Goal: Task Accomplishment & Management: Use online tool/utility

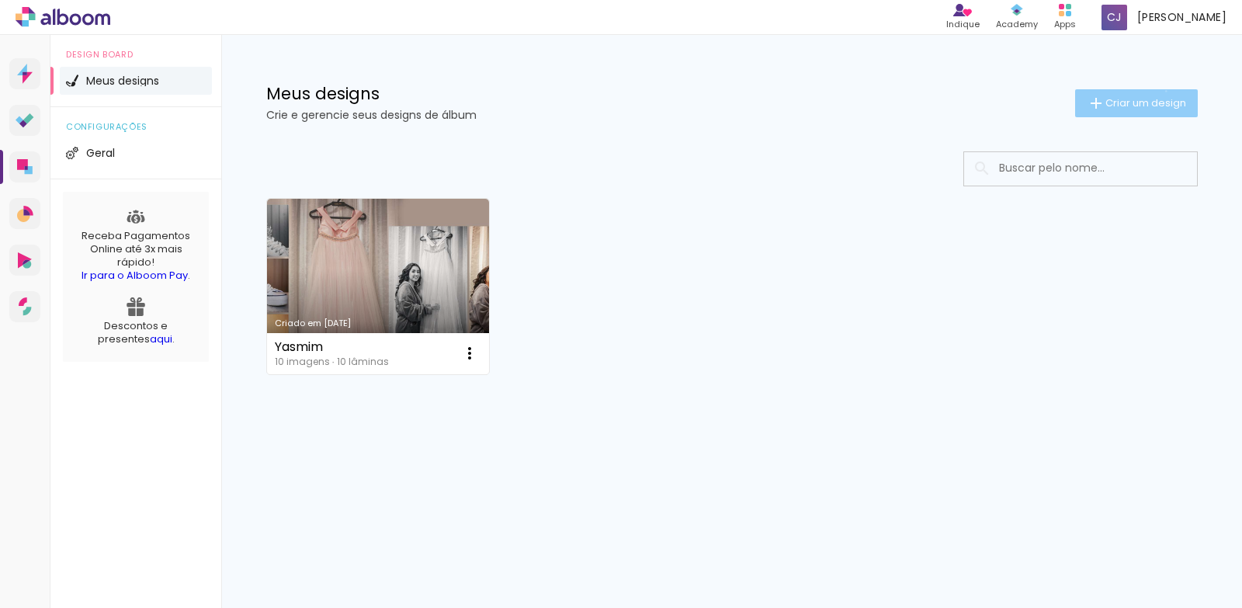
click at [1163, 91] on paper-button "Criar um design" at bounding box center [1136, 103] width 123 height 28
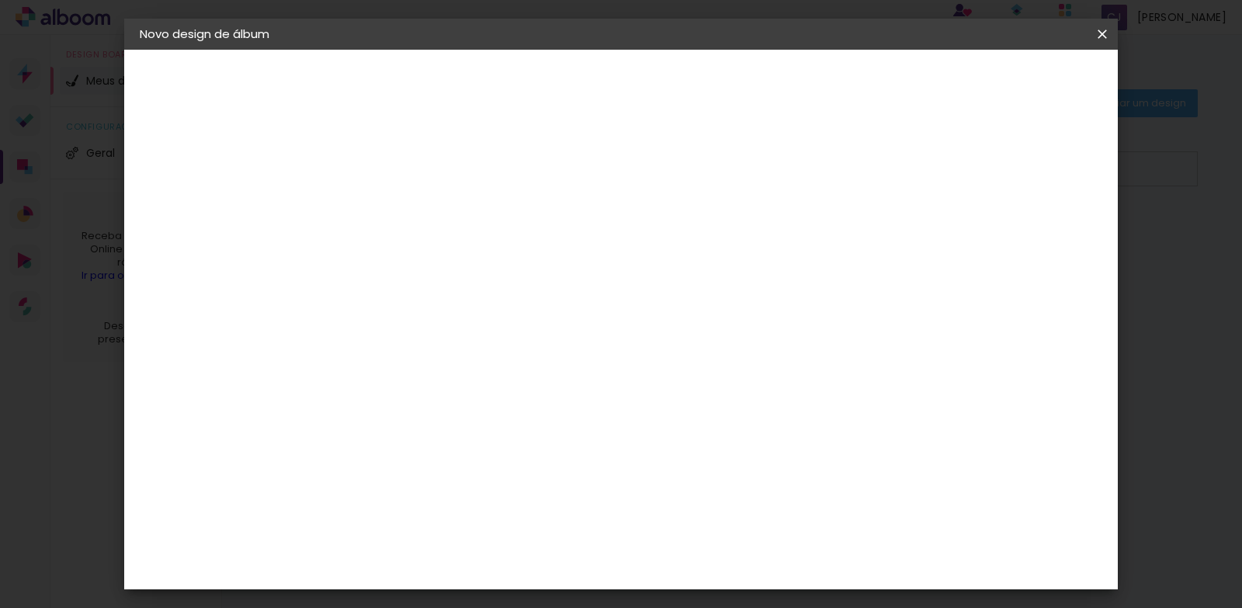
click at [394, 206] on input at bounding box center [394, 208] width 0 height 24
type input "[PERSON_NAME]"
type paper-input "[PERSON_NAME]"
click at [0, 0] on slot "Avançar" at bounding box center [0, 0] width 0 height 0
click at [685, 232] on paper-item "Tamanho Livre" at bounding box center [610, 236] width 149 height 34
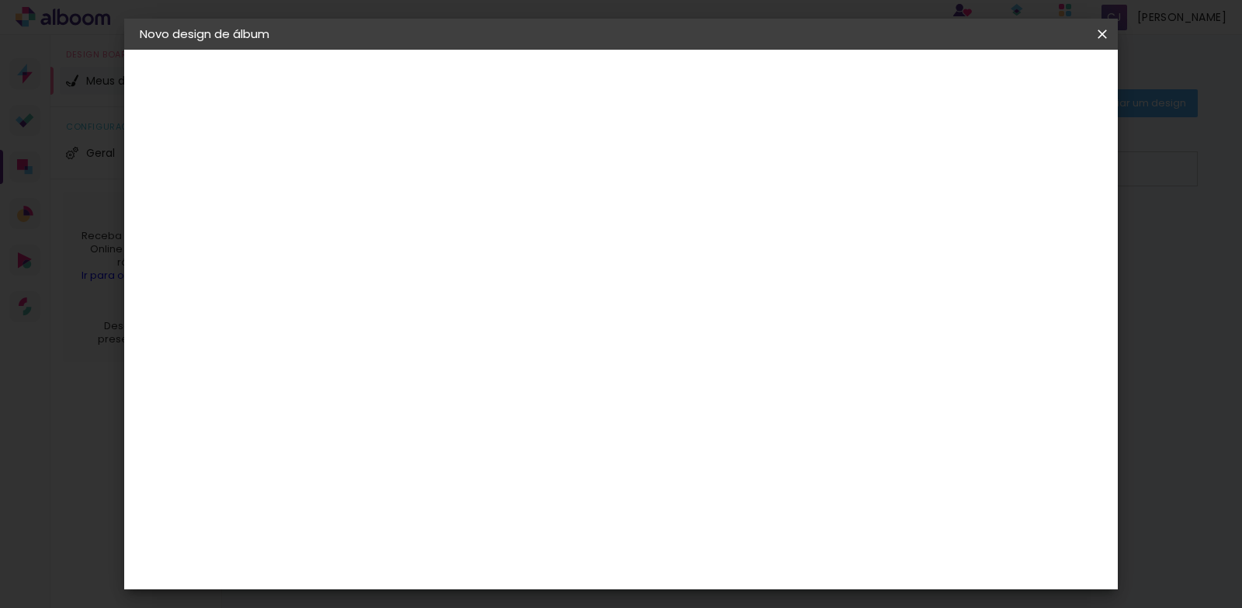
click at [0, 0] on slot "Avançar" at bounding box center [0, 0] width 0 height 0
click at [1005, 81] on span "Iniciar design" at bounding box center [970, 82] width 71 height 11
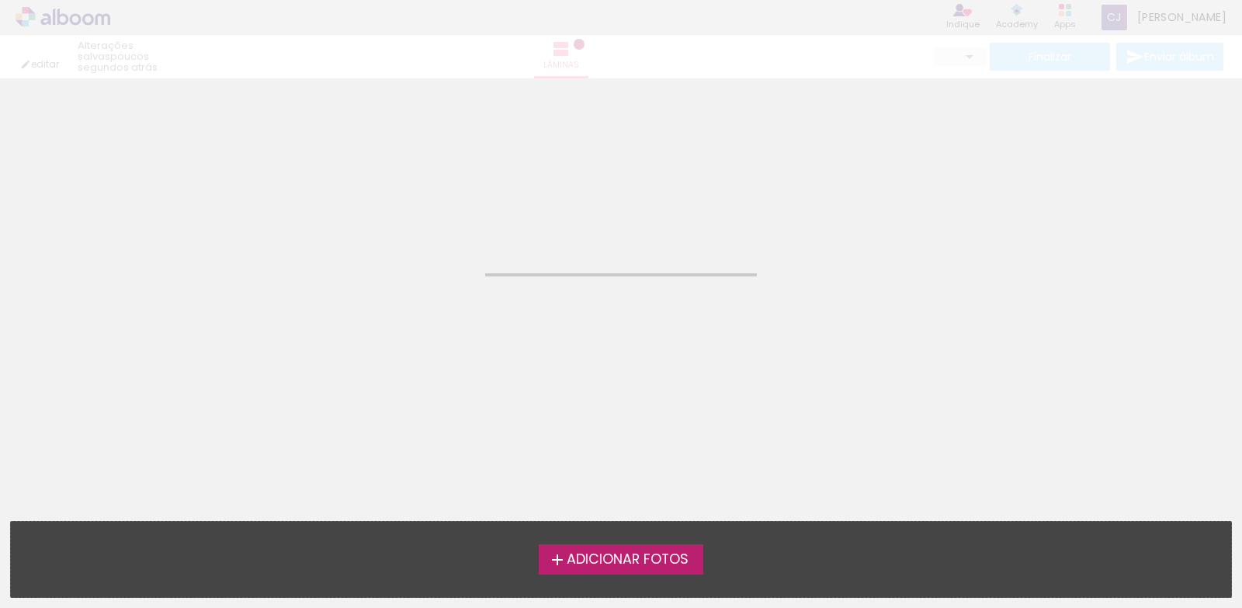
click at [668, 557] on span "Adicionar Fotos" at bounding box center [628, 560] width 122 height 14
click at [0, 0] on input "file" at bounding box center [0, 0] width 0 height 0
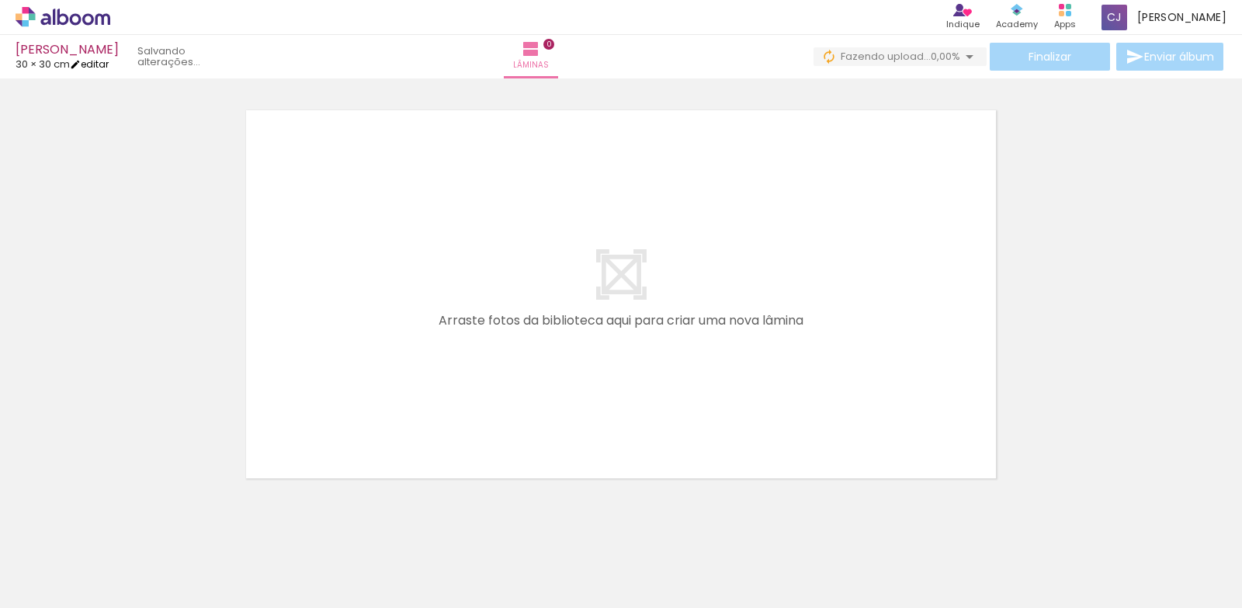
click at [98, 64] on link "editar" at bounding box center [89, 63] width 39 height 13
type input "30"
type input "60"
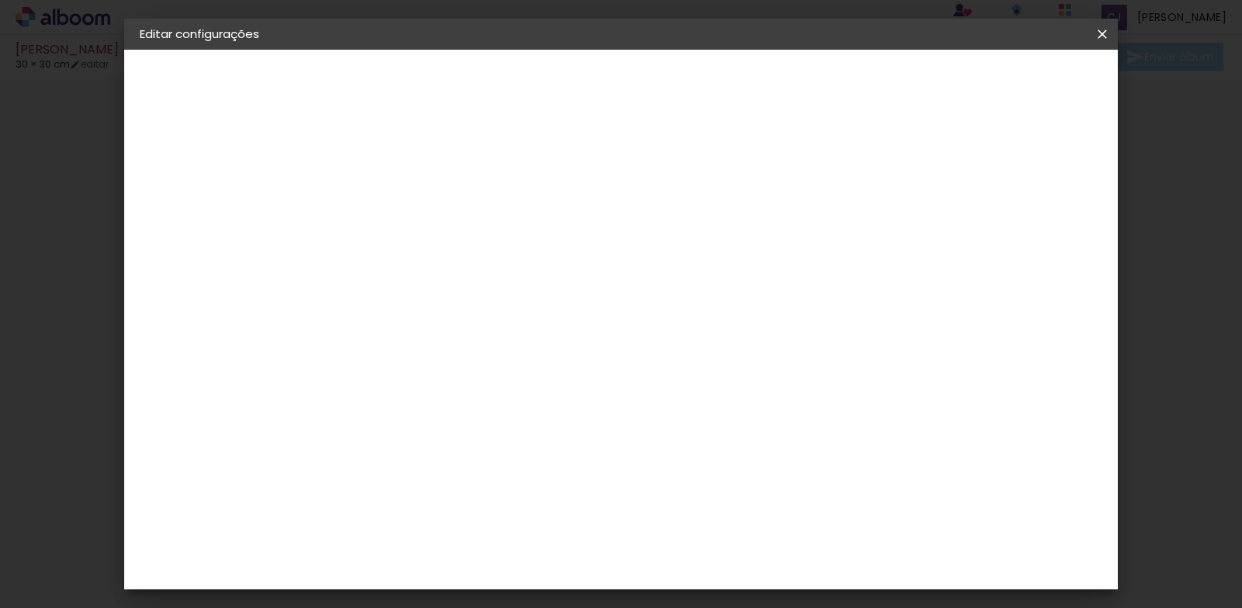
click at [420, 404] on input "30" at bounding box center [407, 406] width 40 height 23
type input "25"
type paper-input "25"
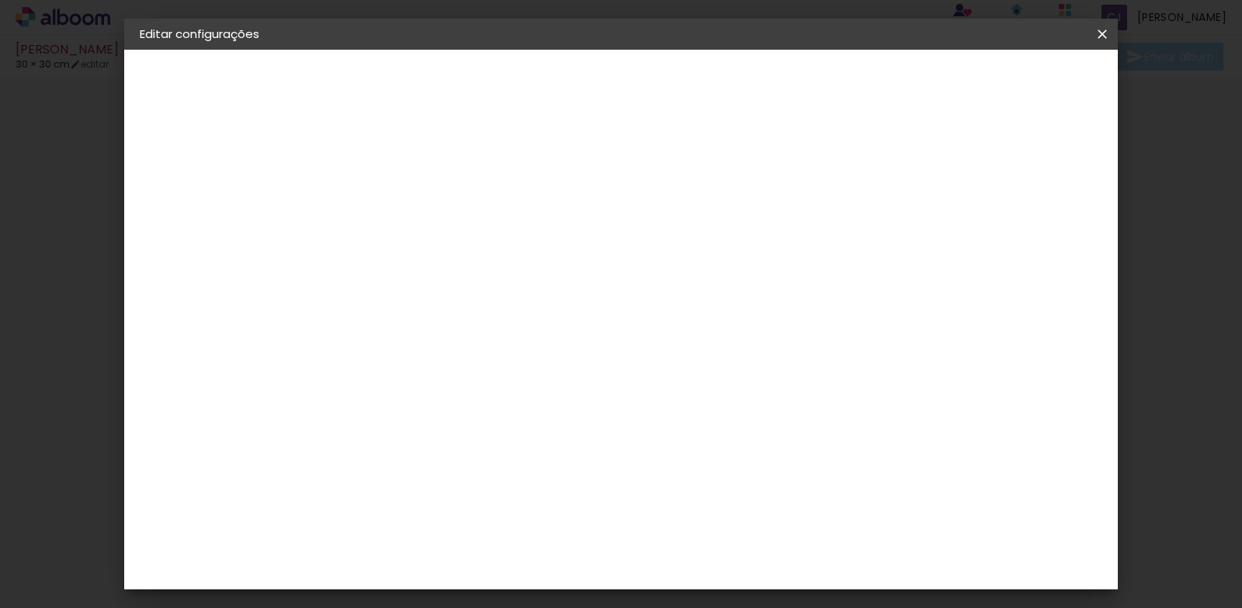
click at [561, 158] on span "30" at bounding box center [559, 159] width 26 height 23
click at [559, 154] on span "30" at bounding box center [559, 159] width 26 height 23
click at [1005, 82] on span "Salvar configurações" at bounding box center [948, 82] width 115 height 11
click at [1005, 84] on span "Salvar configurações" at bounding box center [948, 82] width 115 height 11
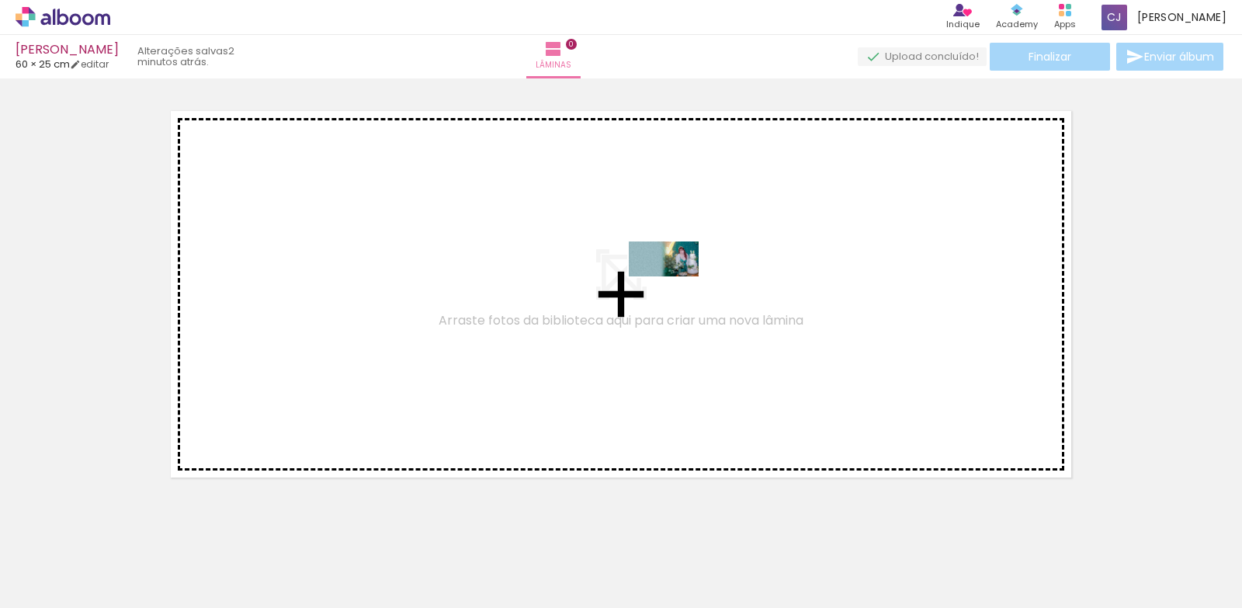
drag, startPoint x: 768, startPoint y: 565, endPoint x: 675, endPoint y: 288, distance: 292.2
click at [675, 288] on quentale-workspace at bounding box center [621, 304] width 1242 height 608
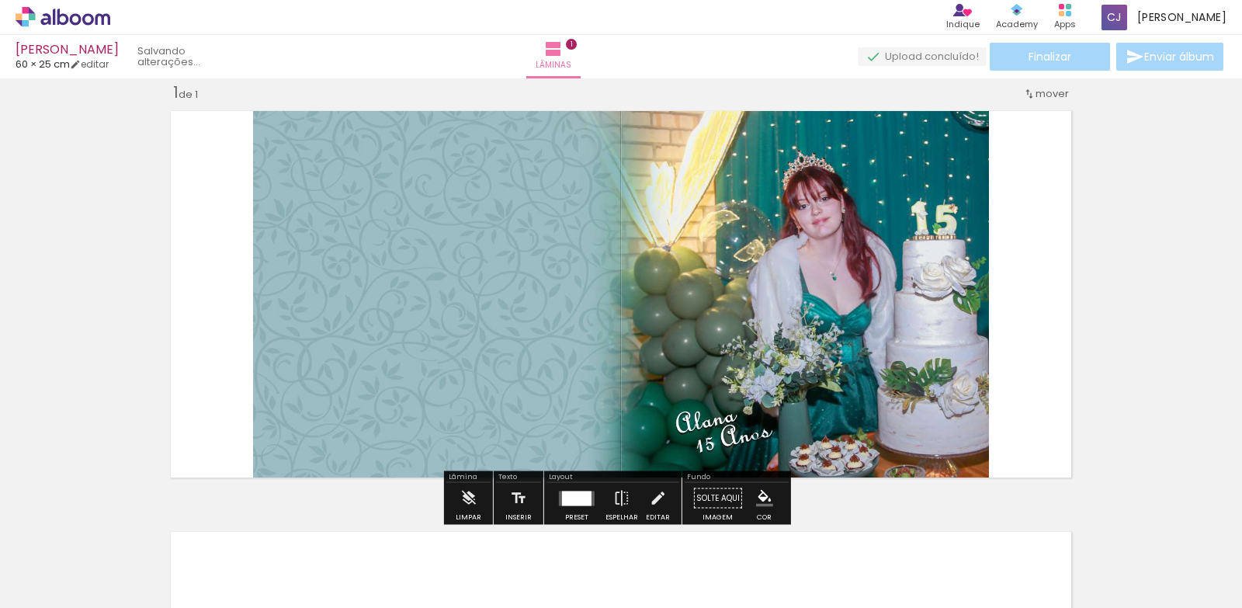
scroll to position [20, 0]
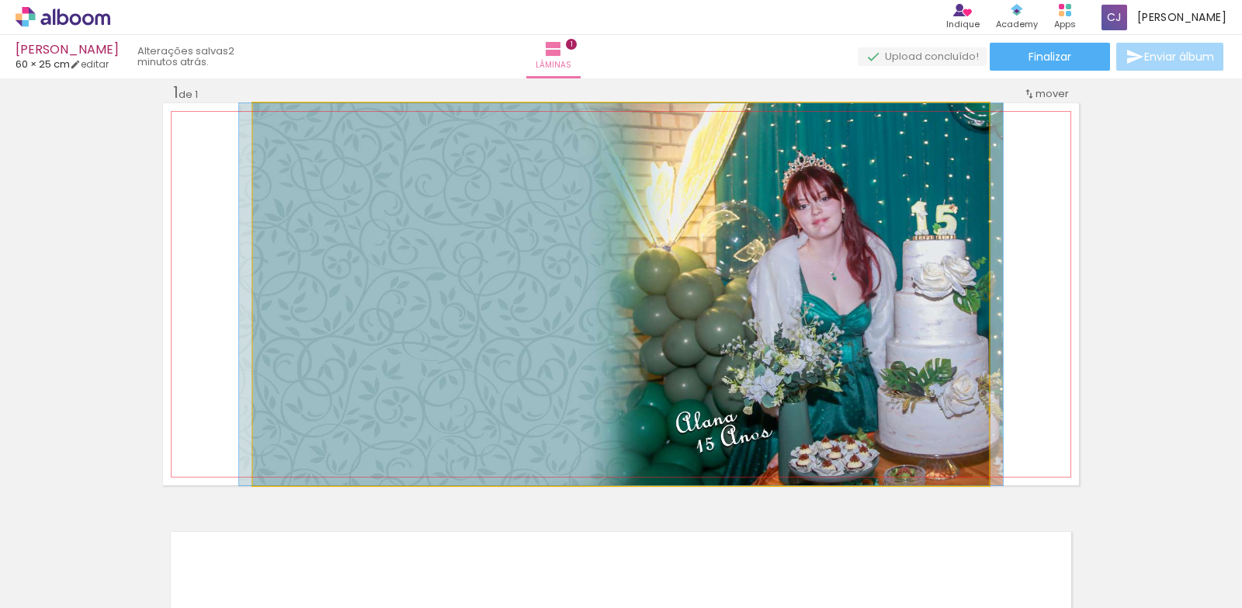
click at [266, 120] on iron-icon at bounding box center [270, 120] width 16 height 16
click at [400, 283] on quentale-photo at bounding box center [621, 294] width 736 height 382
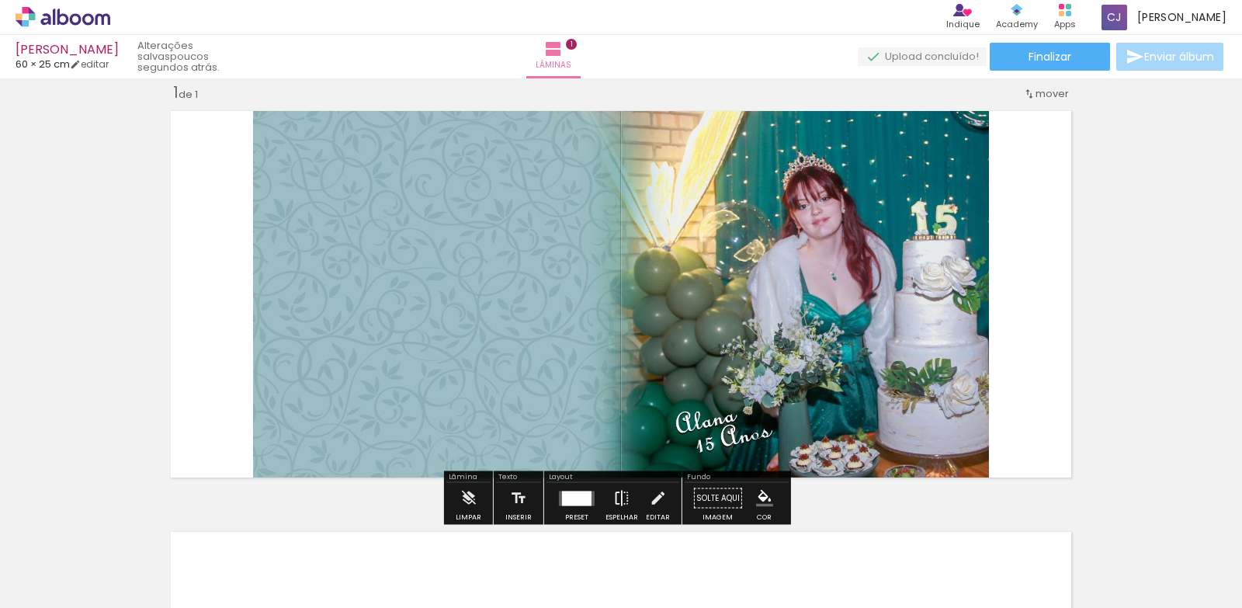
click at [617, 495] on iron-icon at bounding box center [621, 498] width 17 height 31
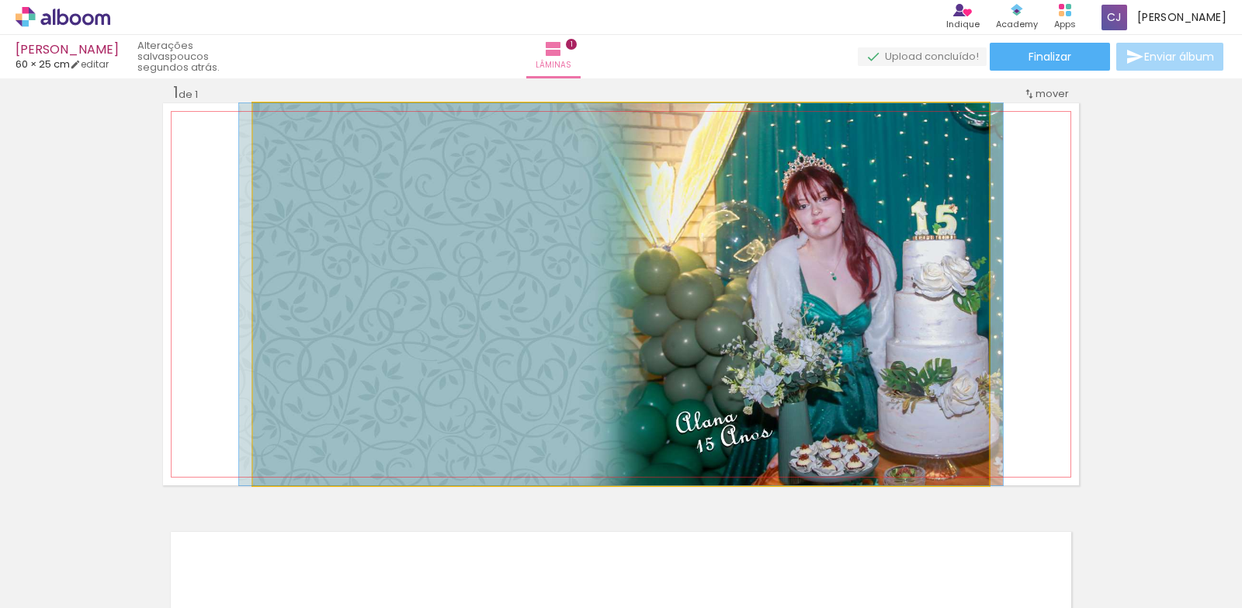
click at [617, 380] on quentale-photo at bounding box center [621, 294] width 736 height 382
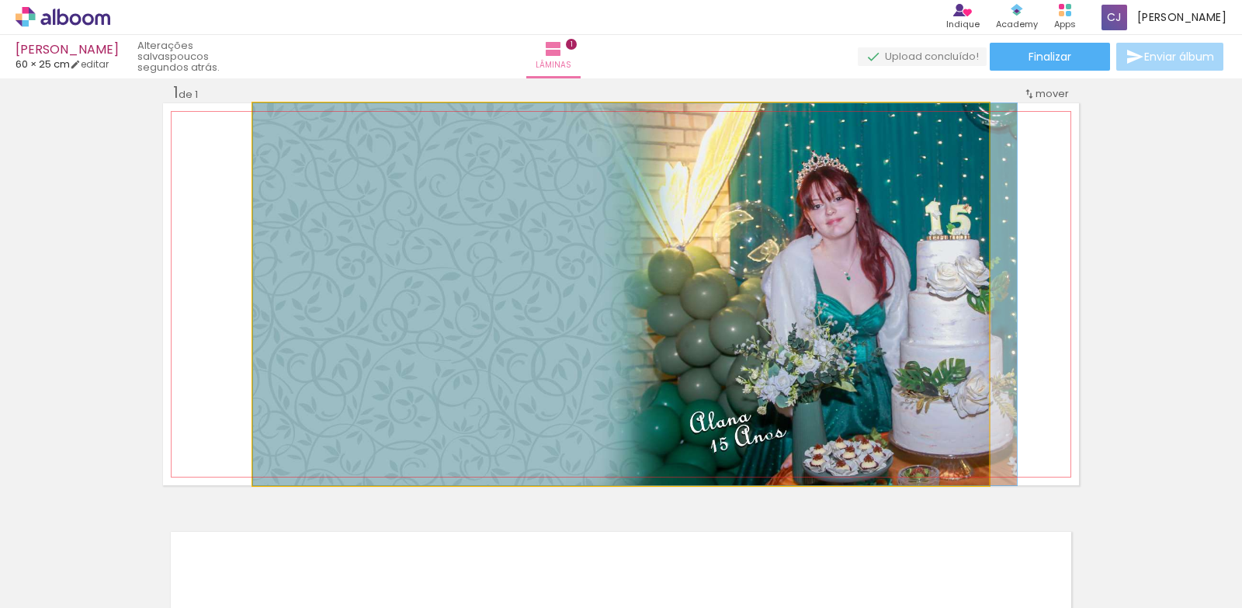
drag, startPoint x: 617, startPoint y: 380, endPoint x: 794, endPoint y: 379, distance: 177.0
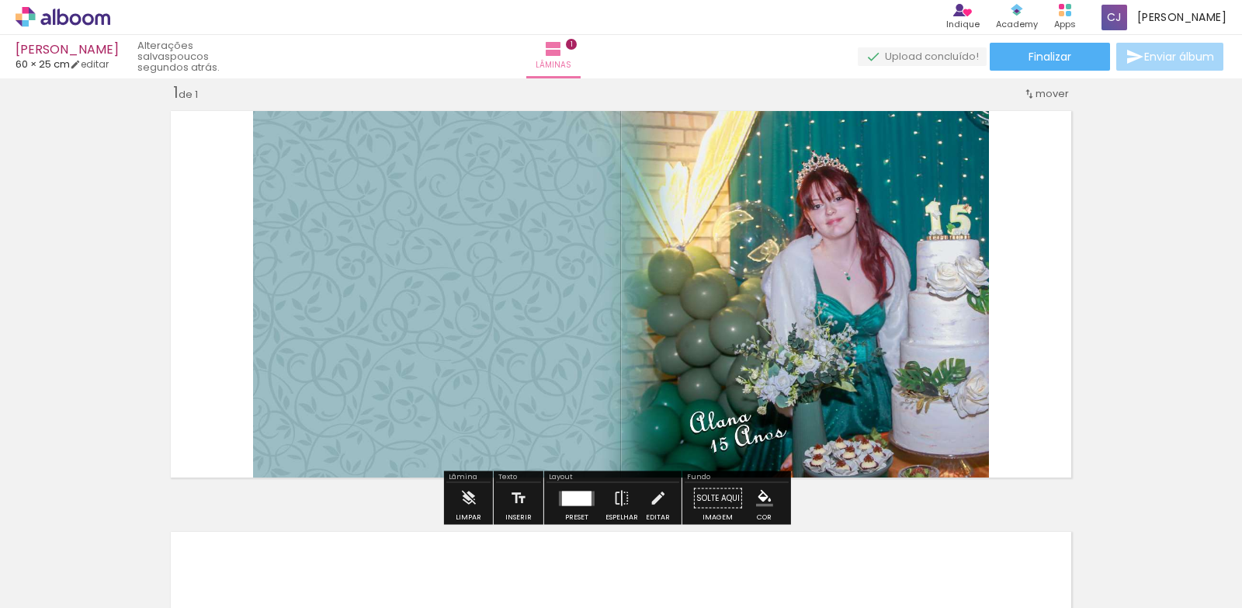
click at [1019, 341] on quentale-layouter at bounding box center [621, 294] width 916 height 382
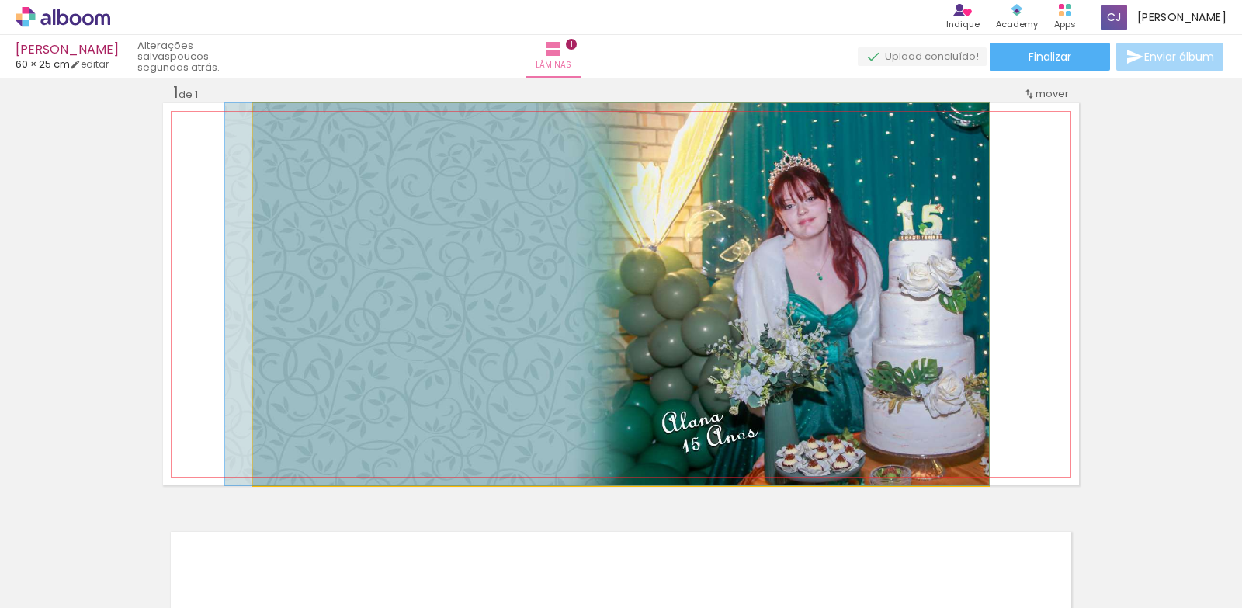
drag, startPoint x: 816, startPoint y: 350, endPoint x: 723, endPoint y: 350, distance: 93.2
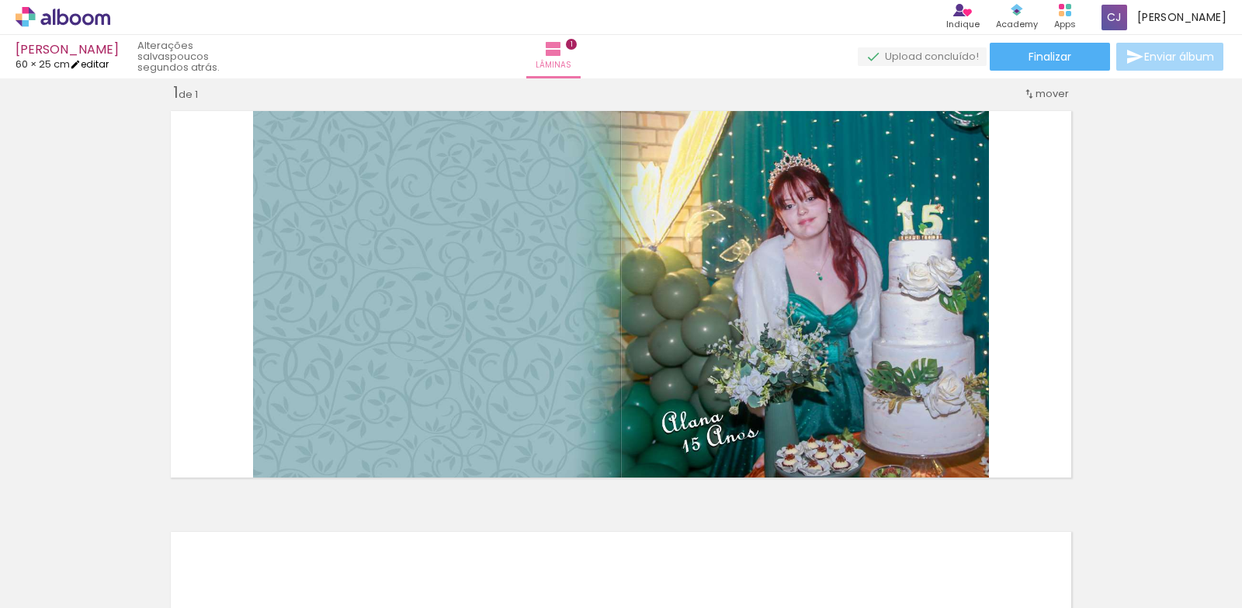
click at [97, 64] on link "editar" at bounding box center [89, 63] width 39 height 13
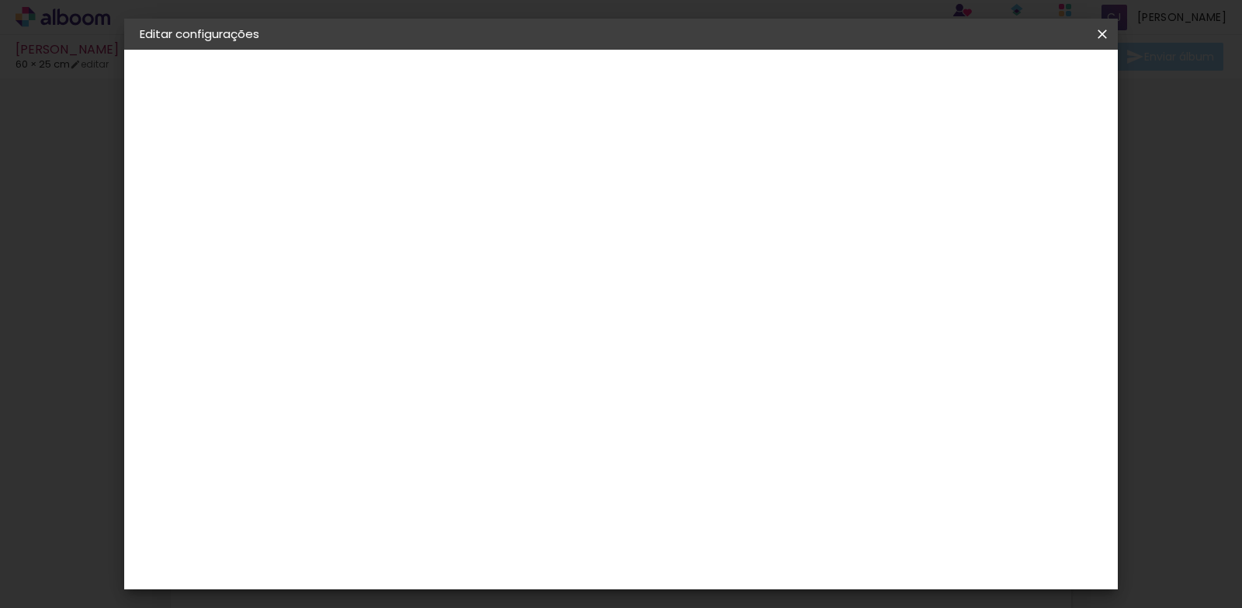
click at [723, 585] on input "60" at bounding box center [707, 589] width 40 height 23
drag, startPoint x: 726, startPoint y: 529, endPoint x: 695, endPoint y: 530, distance: 31.1
click at [695, 530] on input "60" at bounding box center [707, 527] width 40 height 23
type input "2"
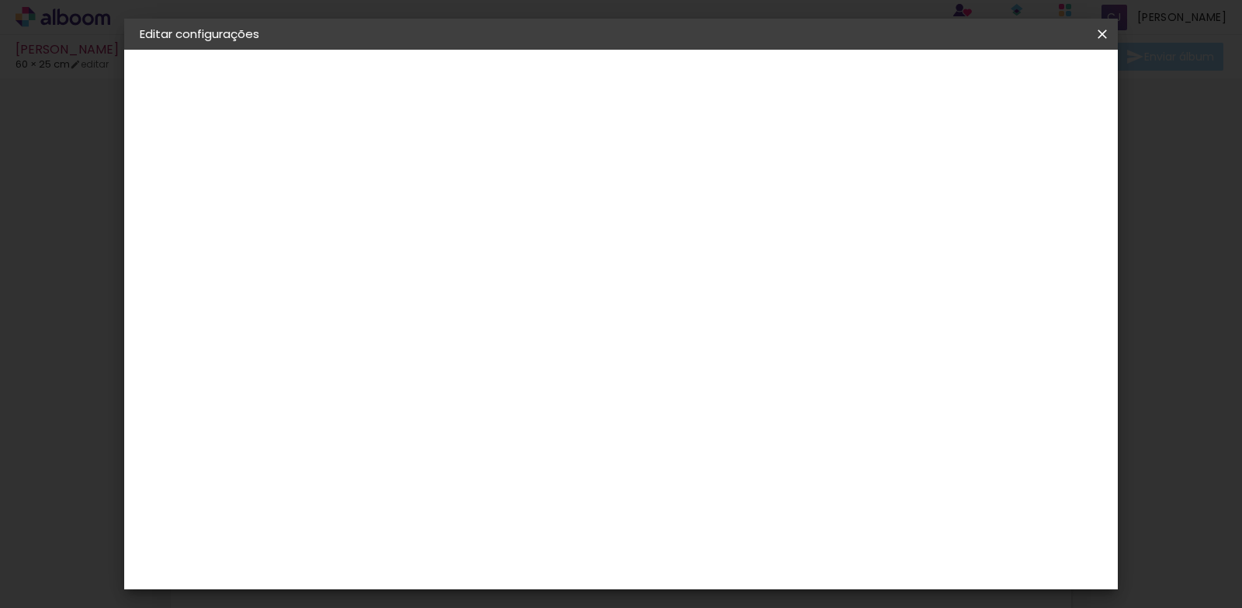
type input "50"
type paper-input "50"
click at [882, 82] on span "Salvar configurações" at bounding box center [824, 82] width 115 height 11
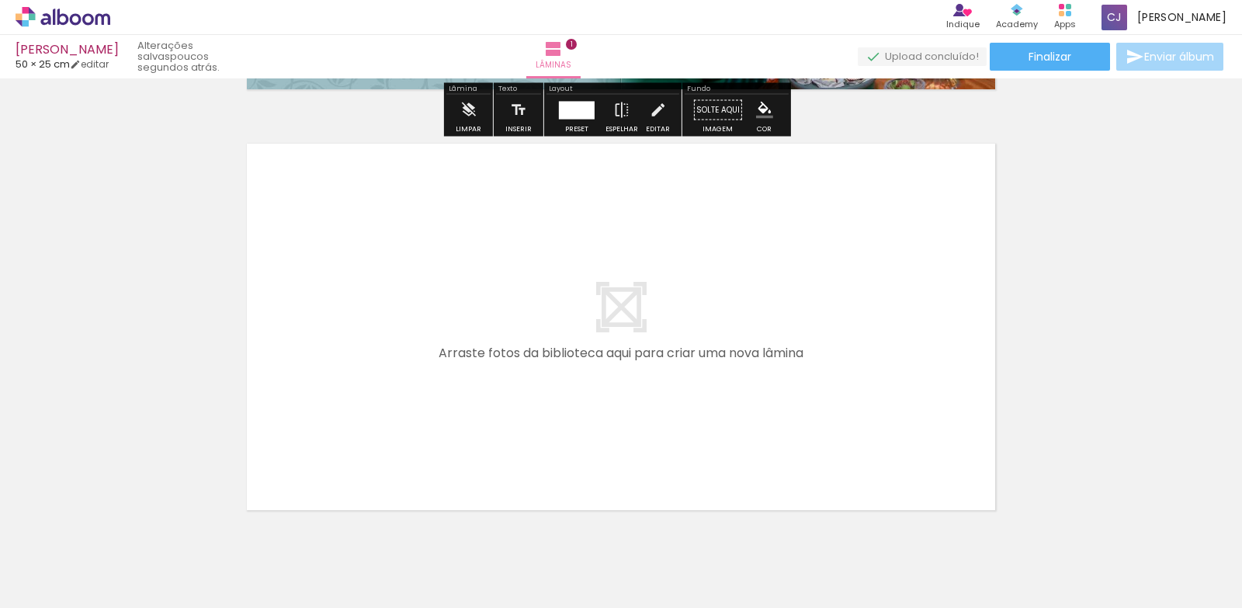
scroll to position [470, 0]
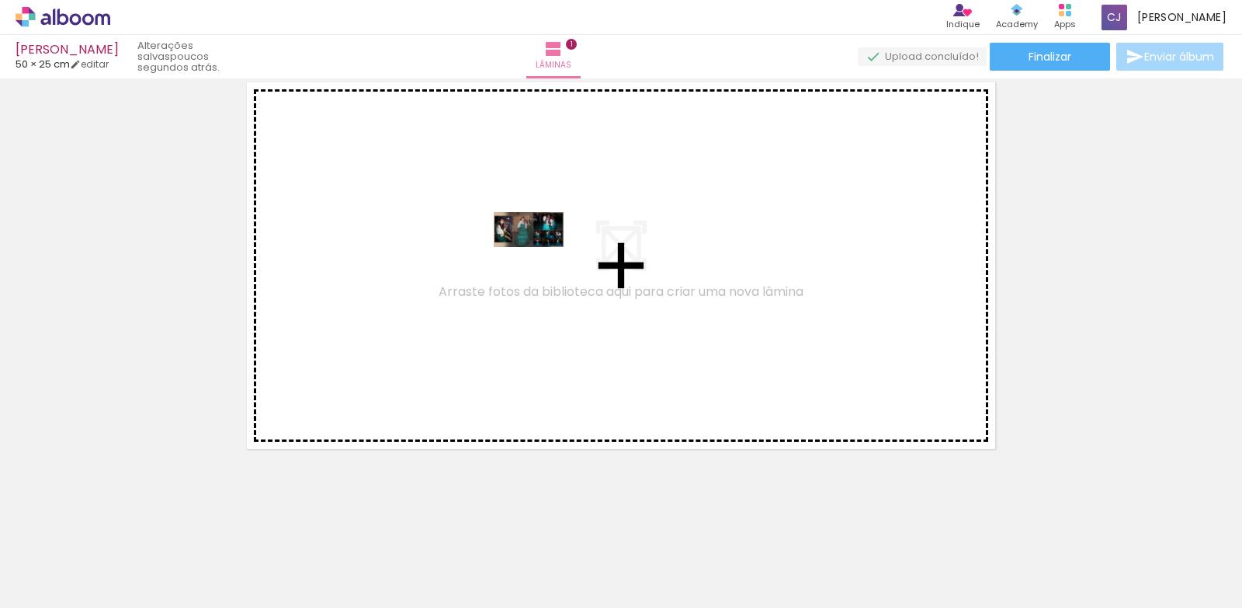
drag, startPoint x: 156, startPoint y: 561, endPoint x: 540, endPoint y: 259, distance: 488.8
click at [540, 259] on quentale-workspace at bounding box center [621, 304] width 1242 height 608
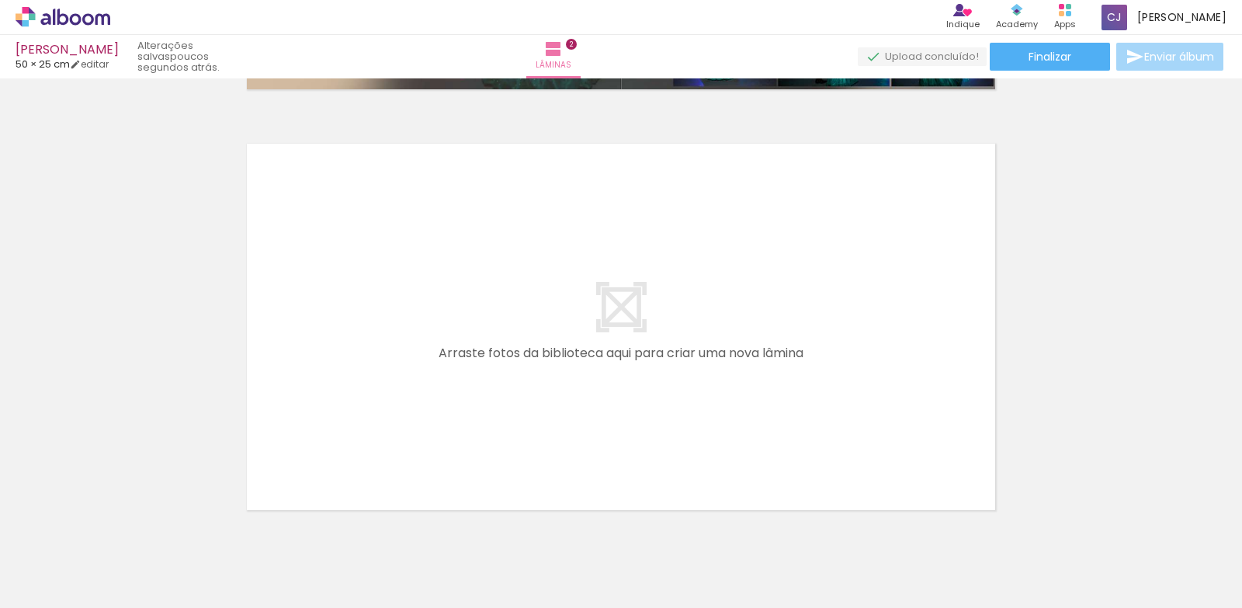
scroll to position [891, 0]
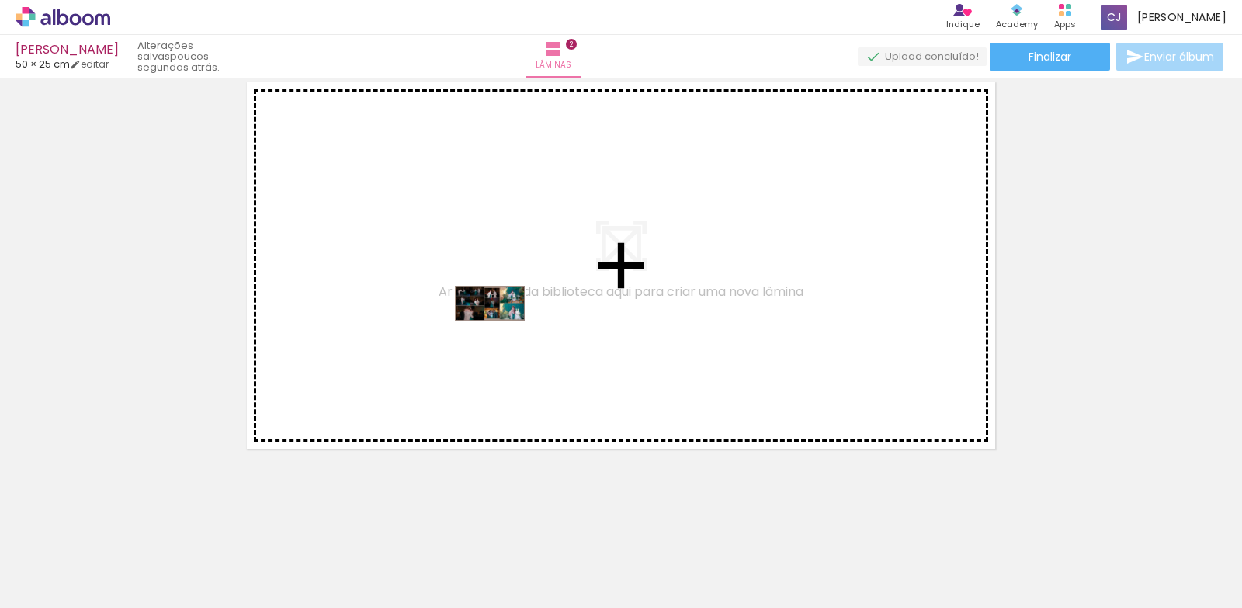
drag, startPoint x: 248, startPoint y: 565, endPoint x: 505, endPoint y: 327, distance: 350.5
click at [505, 327] on quentale-workspace at bounding box center [621, 304] width 1242 height 608
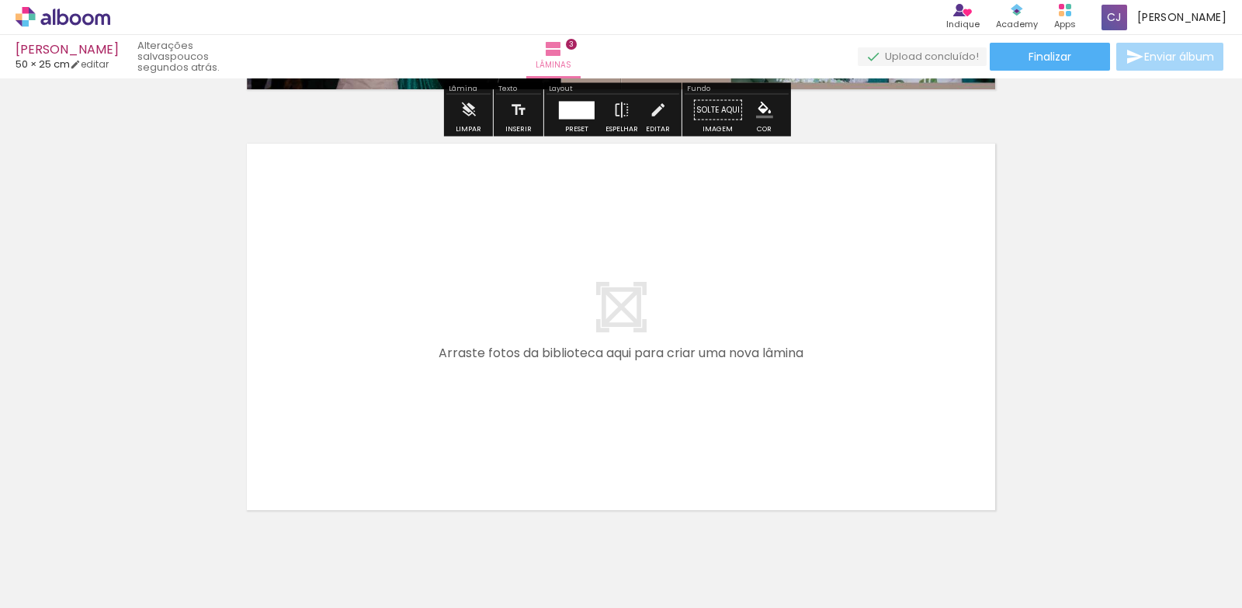
scroll to position [1311, 0]
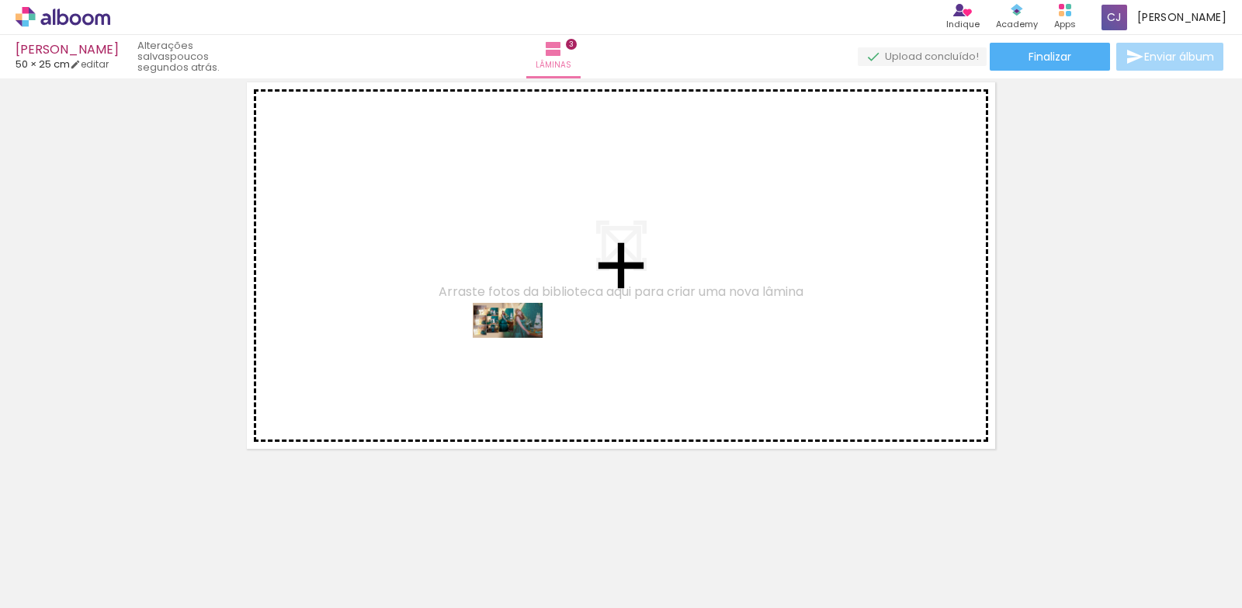
drag, startPoint x: 338, startPoint y: 556, endPoint x: 596, endPoint y: 315, distance: 352.7
click at [521, 346] on quentale-workspace at bounding box center [621, 304] width 1242 height 608
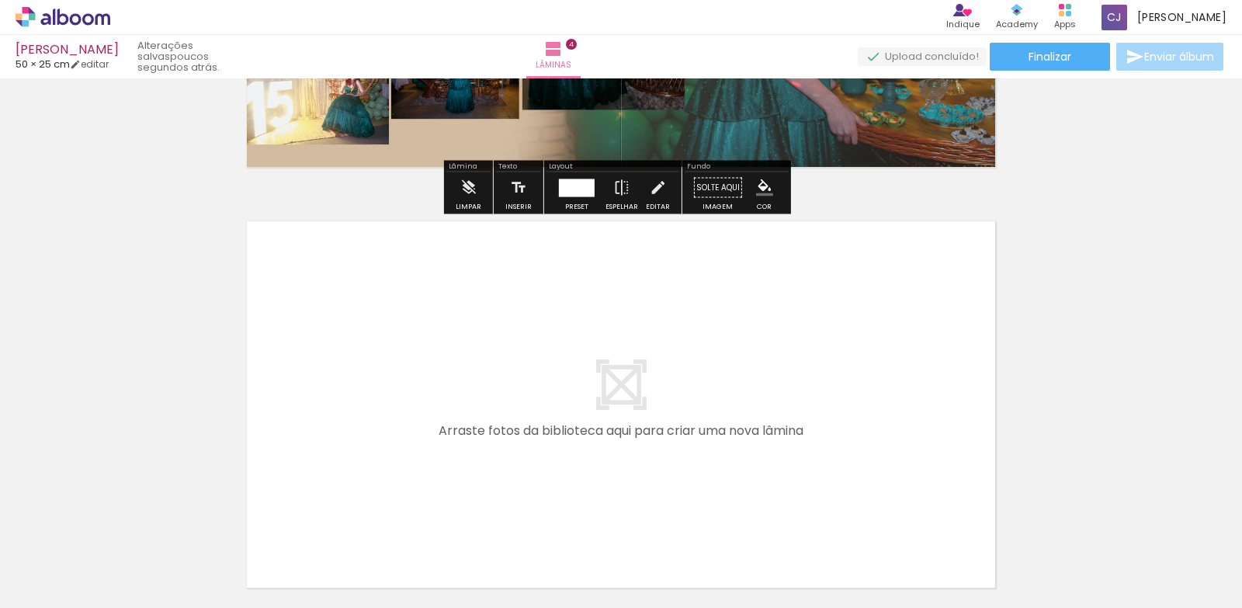
scroll to position [1671, 0]
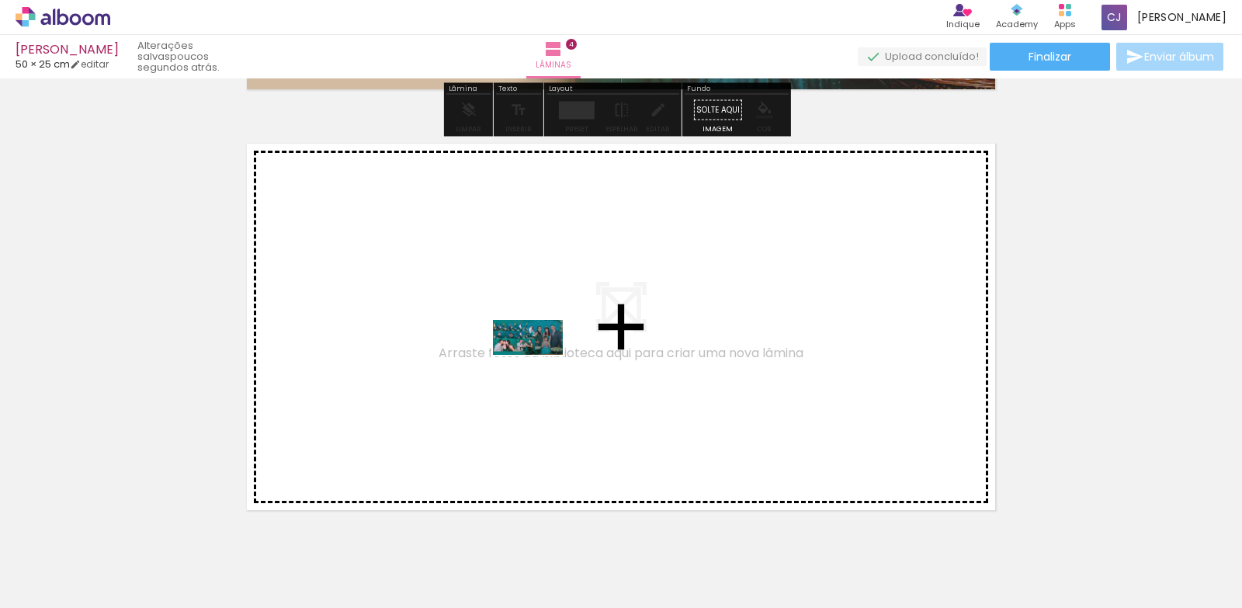
drag, startPoint x: 429, startPoint y: 559, endPoint x: 541, endPoint y: 360, distance: 228.0
click at [541, 360] on quentale-workspace at bounding box center [621, 304] width 1242 height 608
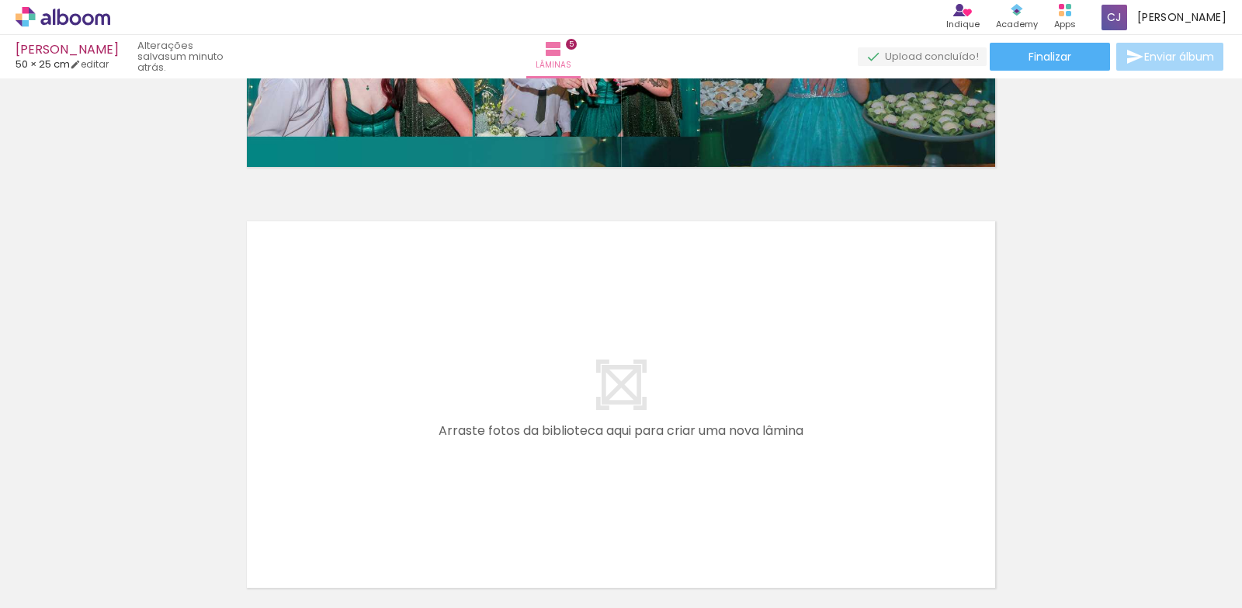
scroll to position [2092, 0]
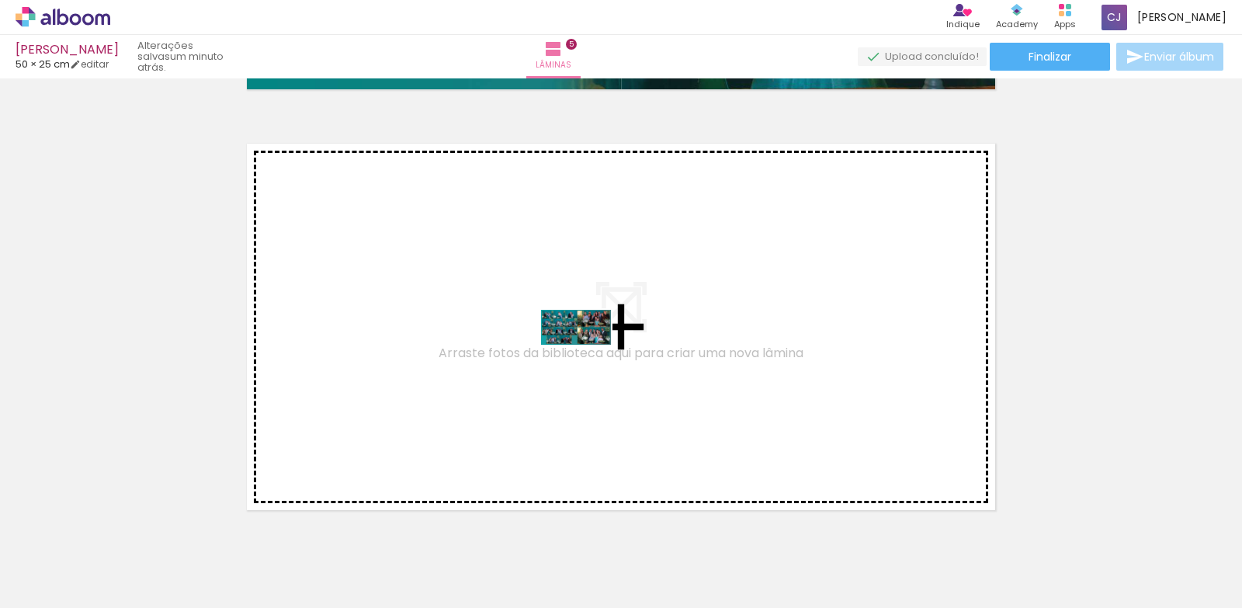
drag, startPoint x: 519, startPoint y: 557, endPoint x: 588, endPoint y: 356, distance: 211.6
click at [588, 356] on quentale-workspace at bounding box center [621, 304] width 1242 height 608
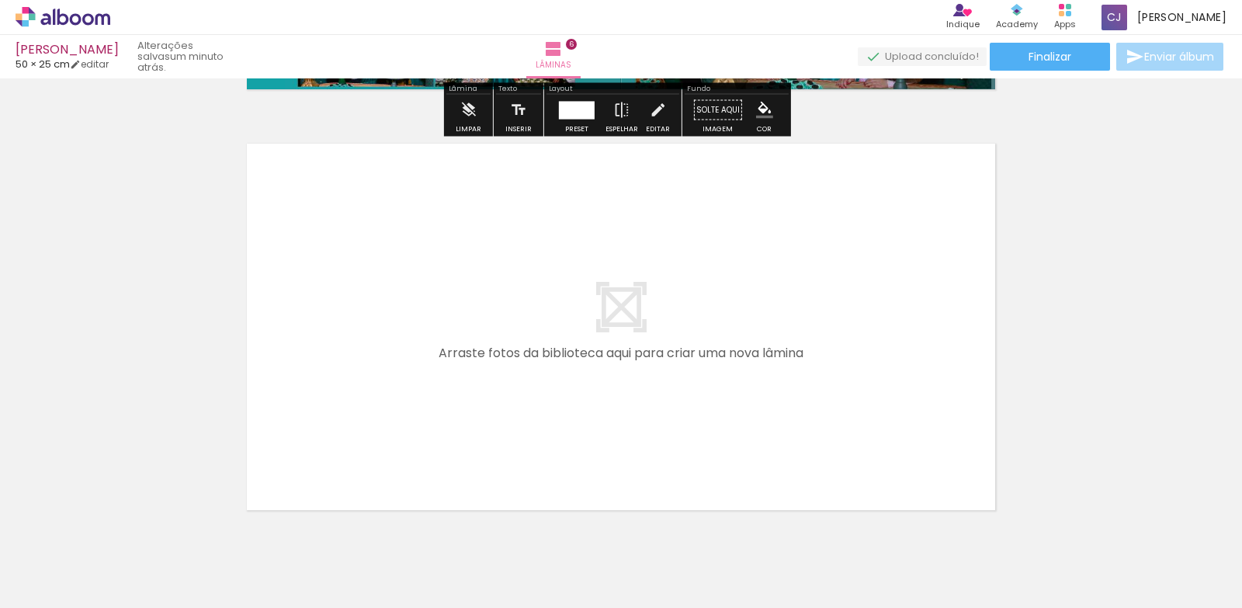
scroll to position [2574, 0]
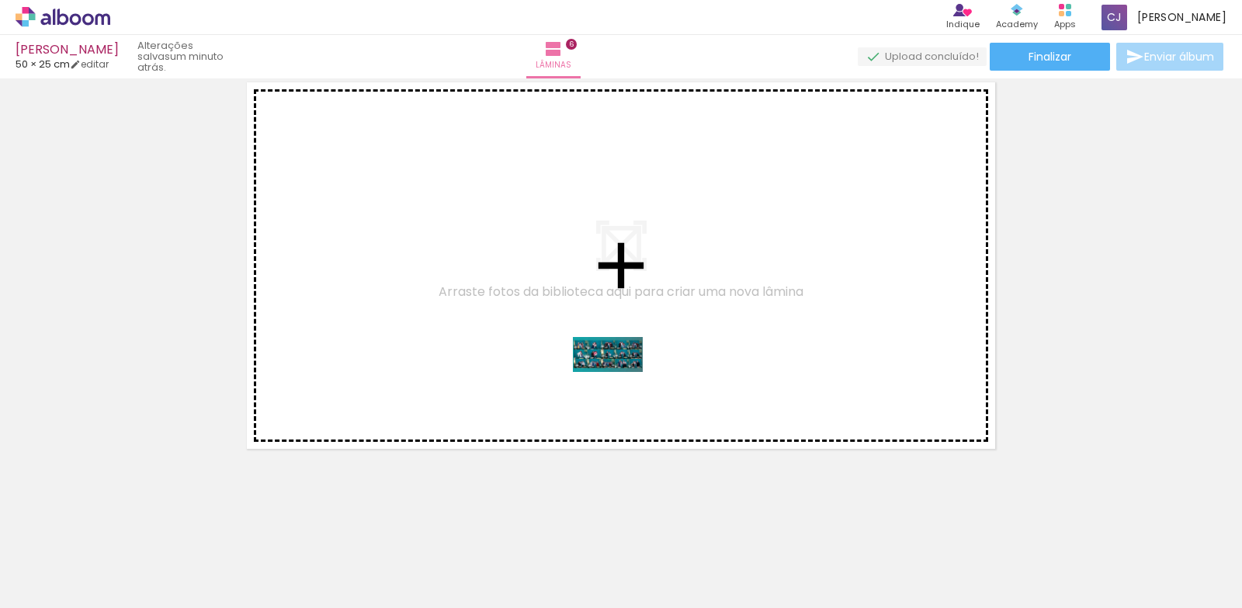
drag, startPoint x: 599, startPoint y: 559, endPoint x: 622, endPoint y: 350, distance: 210.1
click at [623, 352] on quentale-workspace at bounding box center [621, 304] width 1242 height 608
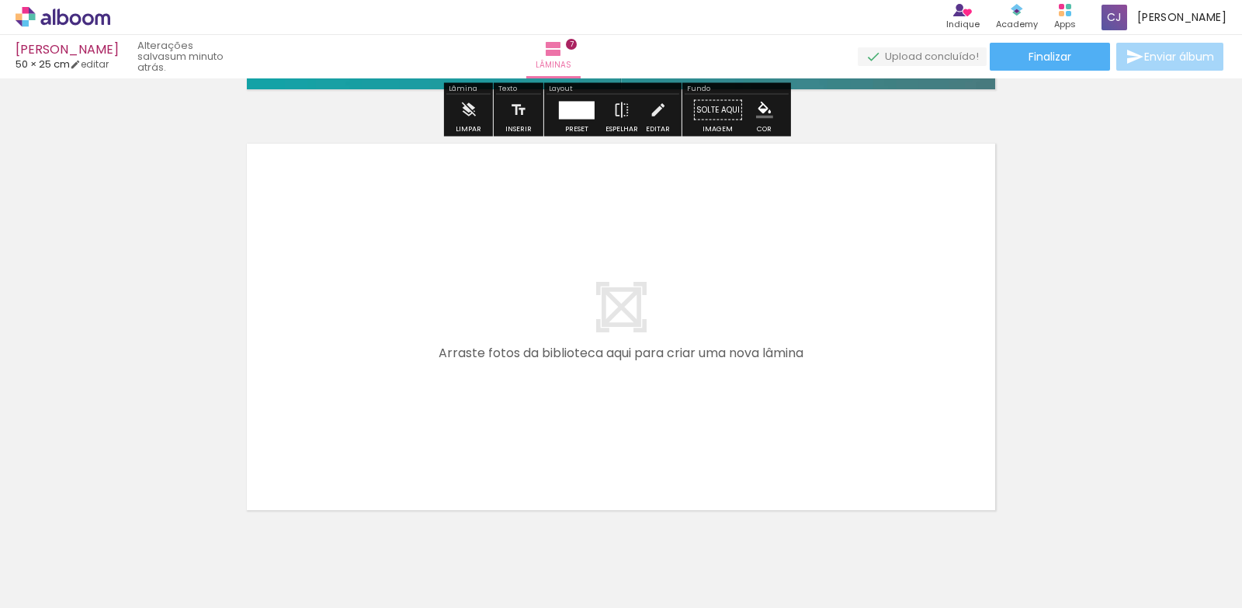
scroll to position [2995, 0]
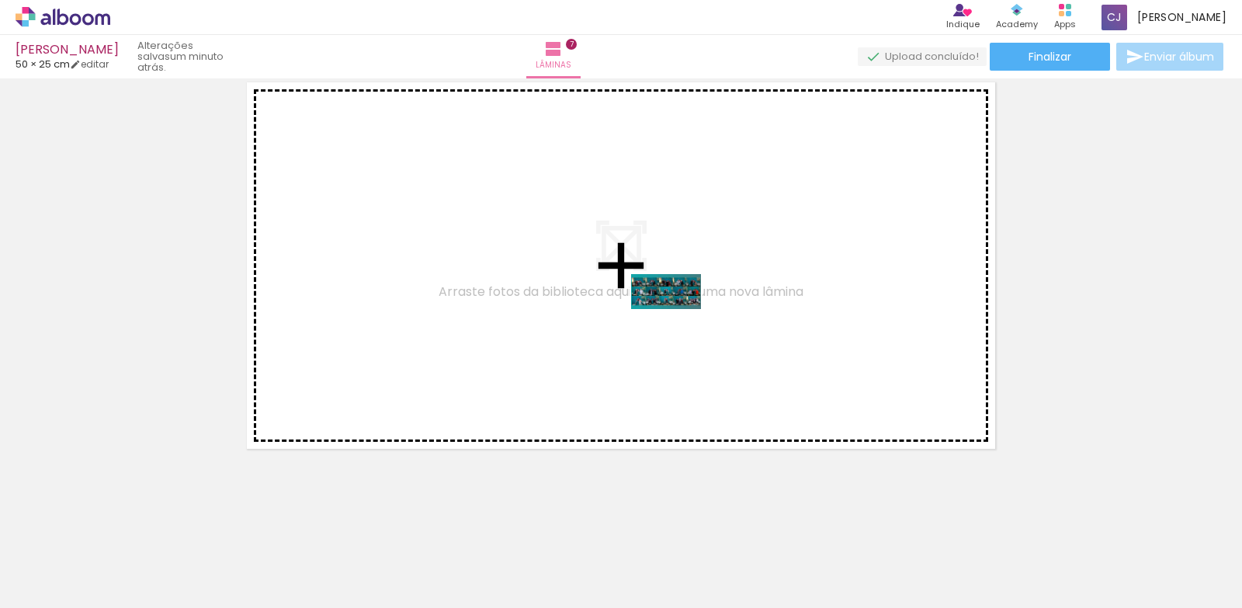
drag, startPoint x: 688, startPoint y: 558, endPoint x: 678, endPoint y: 321, distance: 237.8
click at [678, 321] on quentale-workspace at bounding box center [621, 304] width 1242 height 608
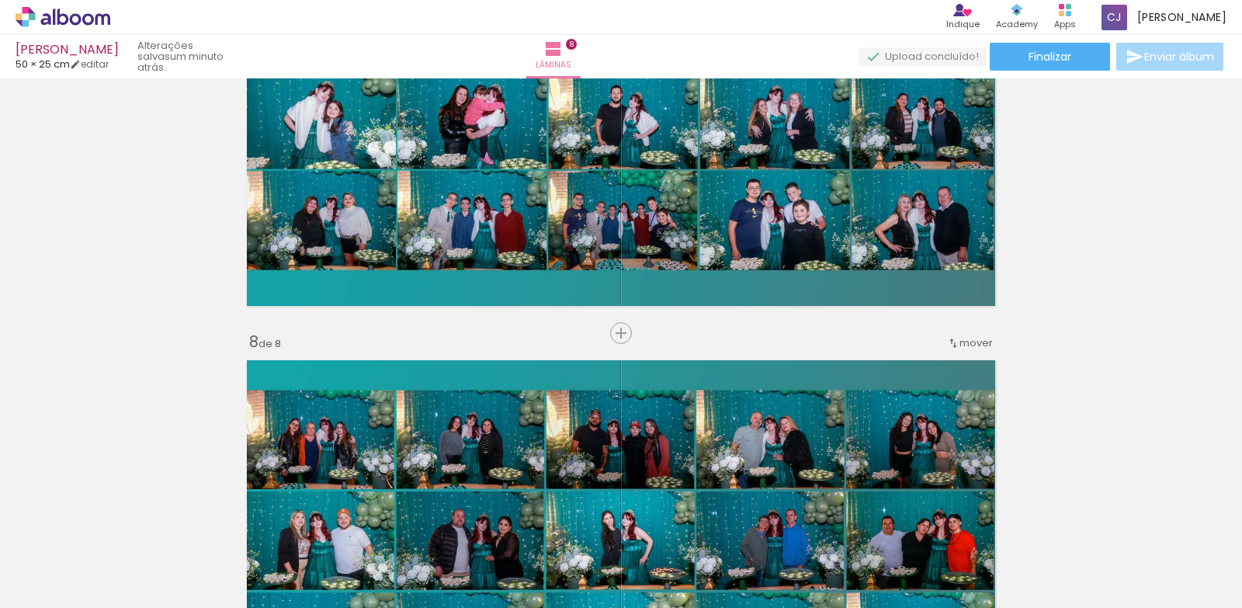
scroll to position [2639, 0]
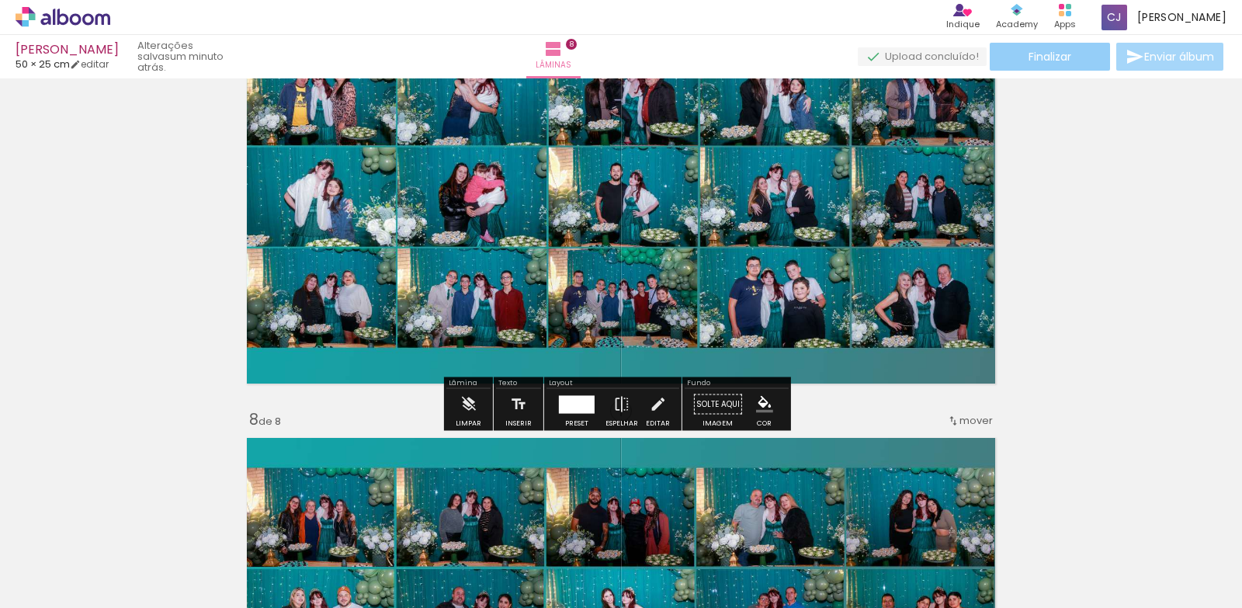
click at [1038, 57] on span "Finalizar" at bounding box center [1050, 56] width 43 height 11
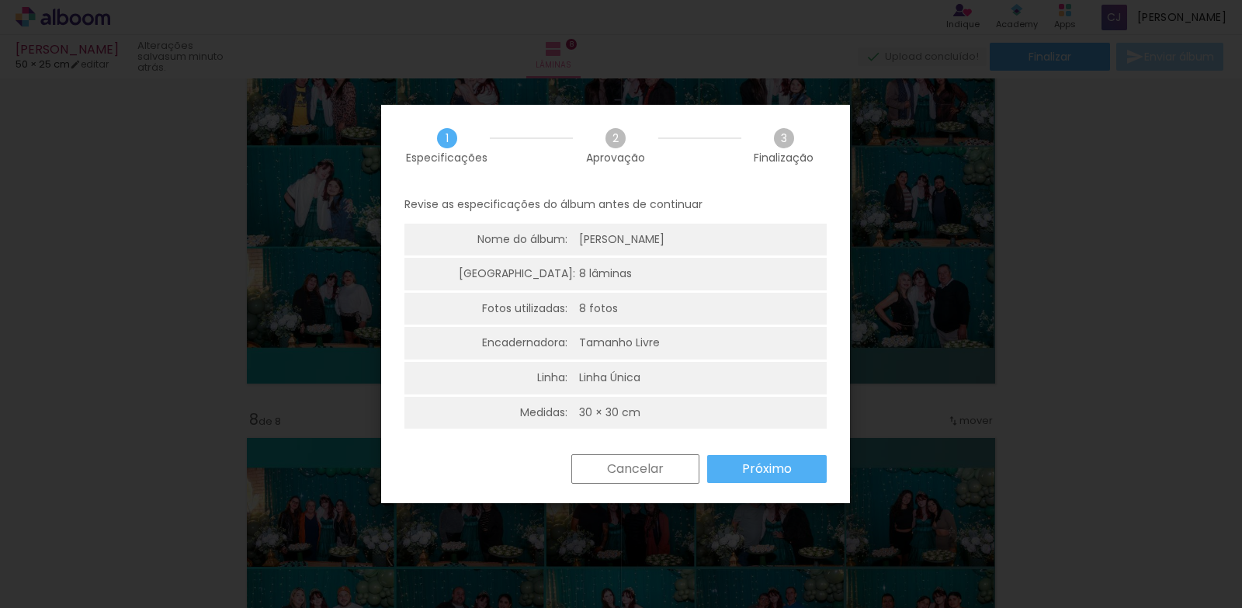
click at [0, 0] on slot "Próximo" at bounding box center [0, 0] width 0 height 0
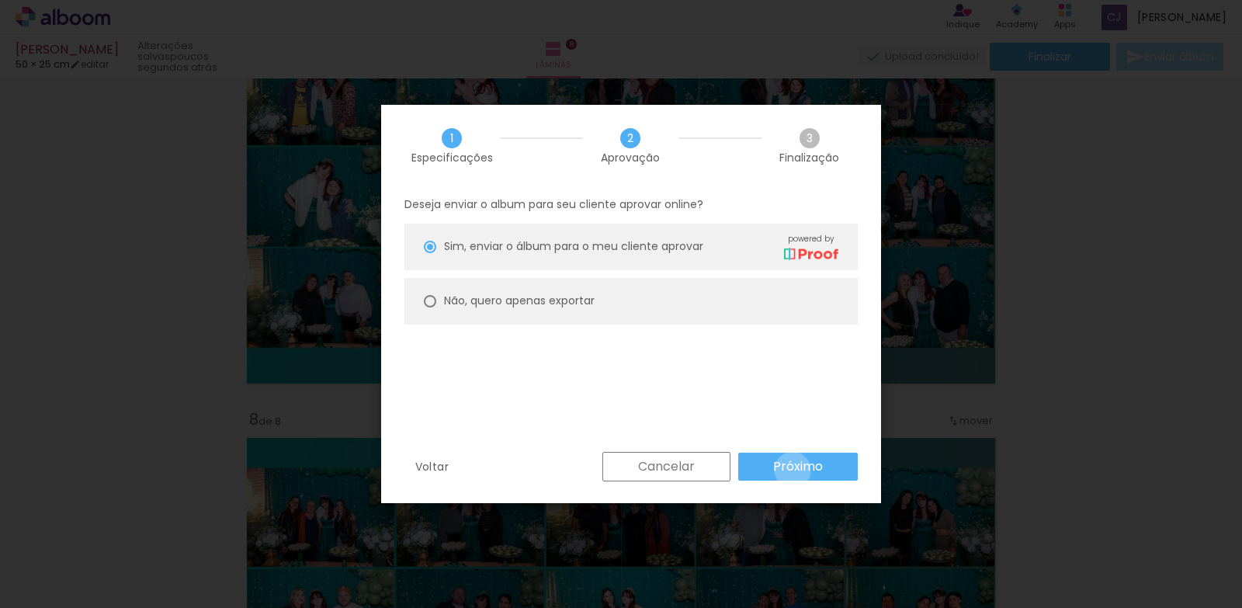
click at [0, 0] on slot "Próximo" at bounding box center [0, 0] width 0 height 0
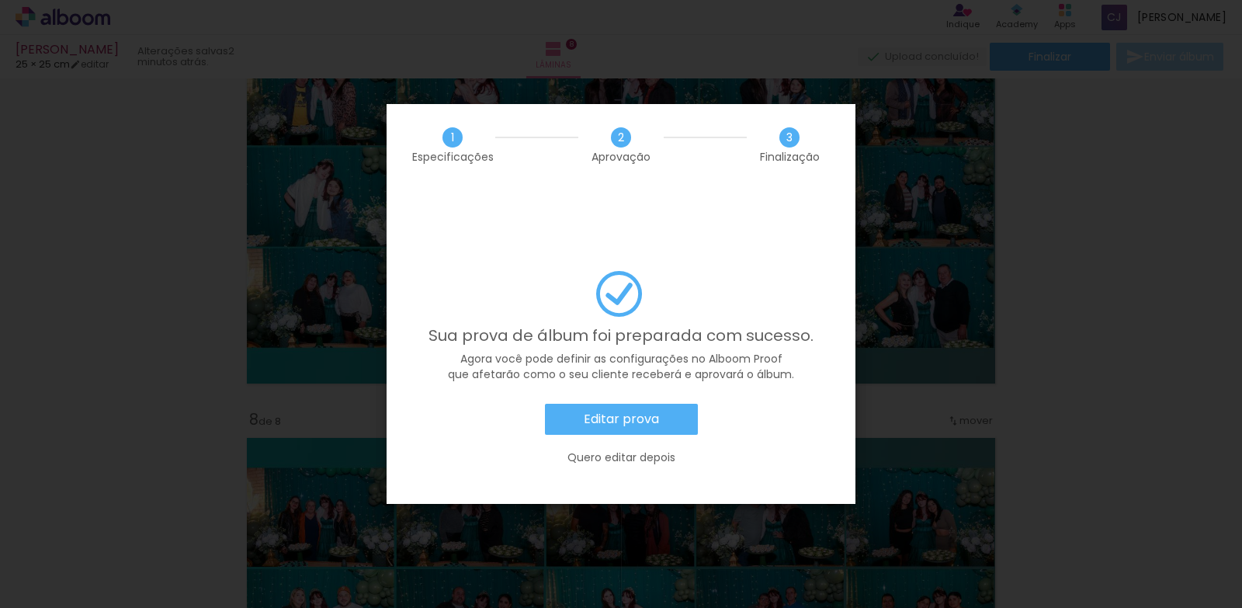
click at [0, 0] on slot "Quero editar depois" at bounding box center [0, 0] width 0 height 0
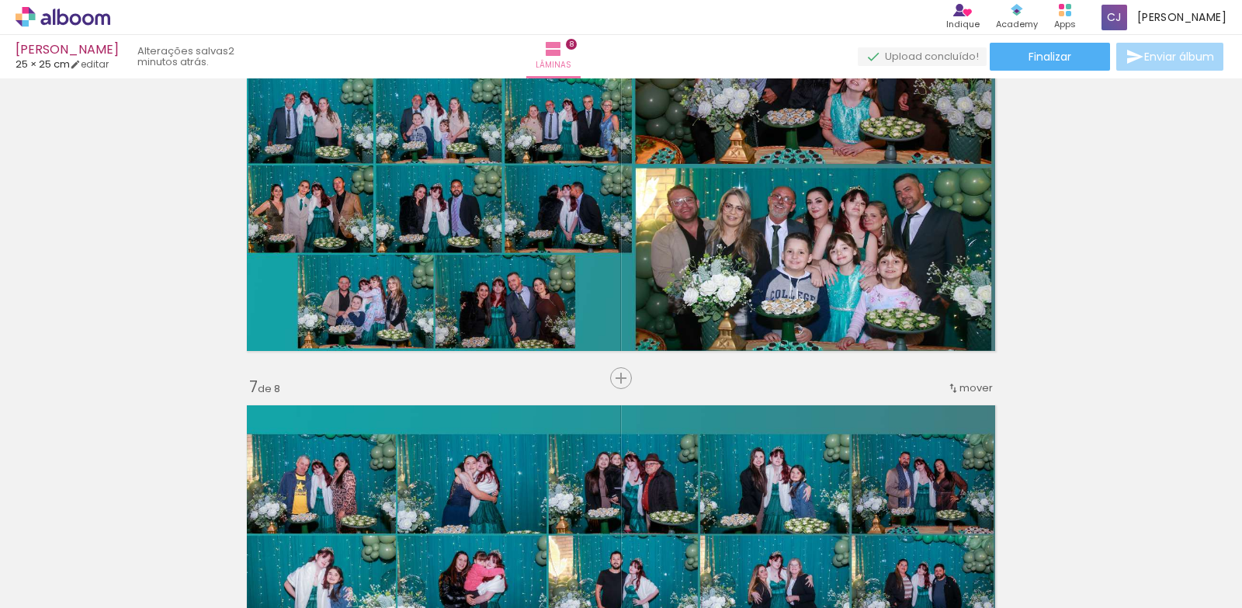
scroll to position [2173, 0]
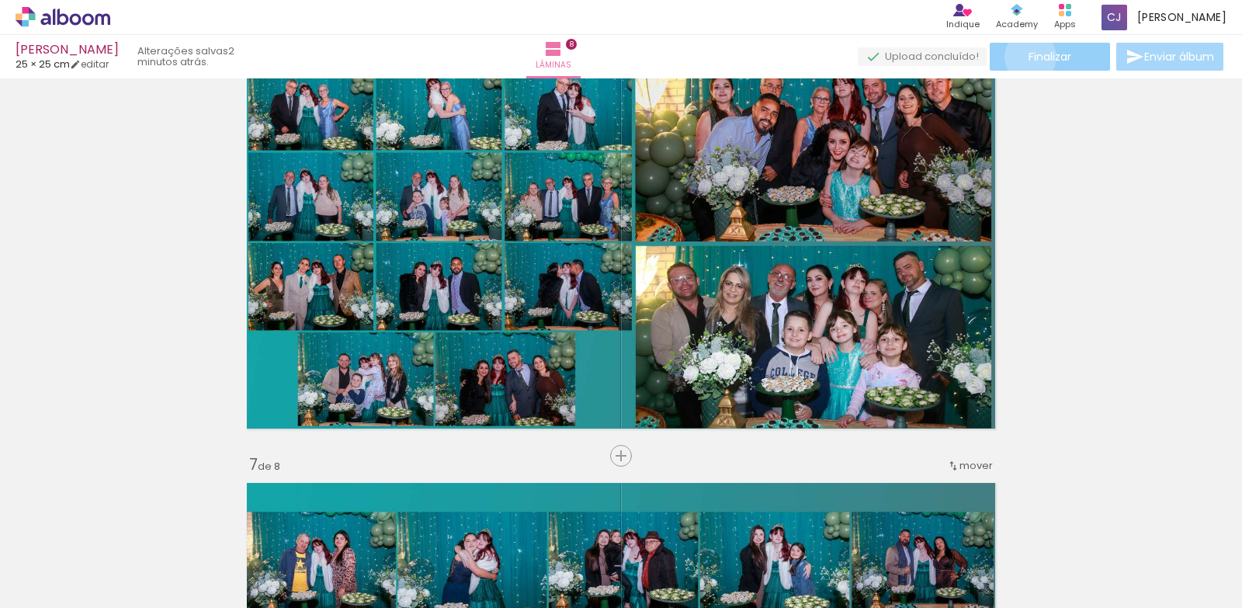
click at [1029, 57] on span "Finalizar" at bounding box center [1050, 56] width 43 height 11
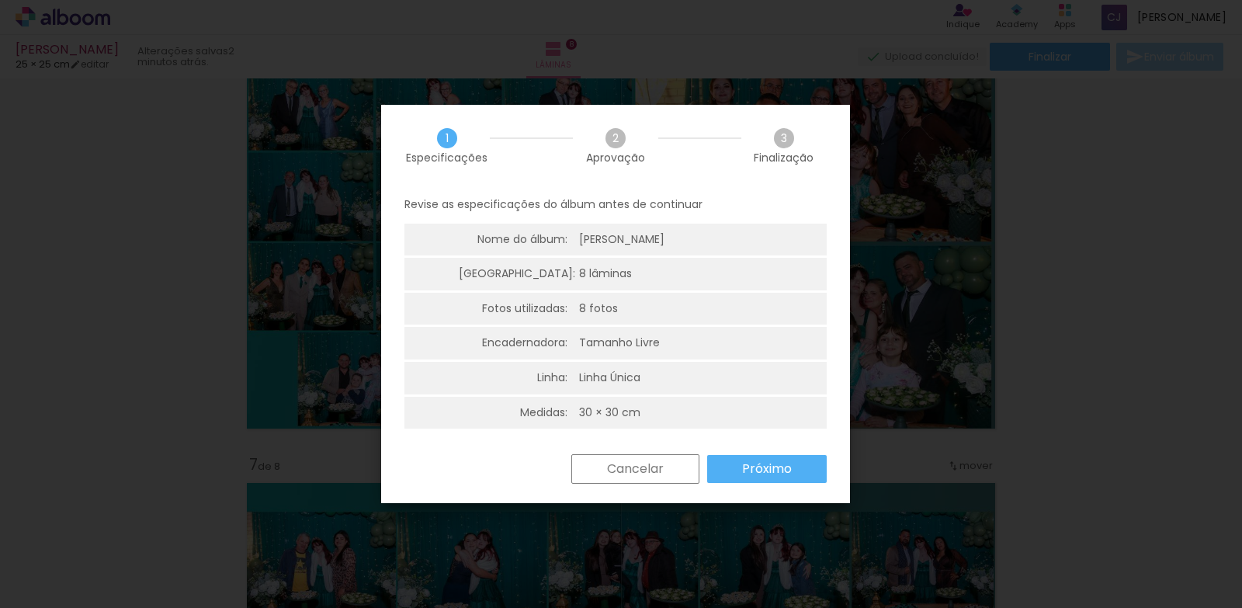
click at [0, 0] on slot "Próximo" at bounding box center [0, 0] width 0 height 0
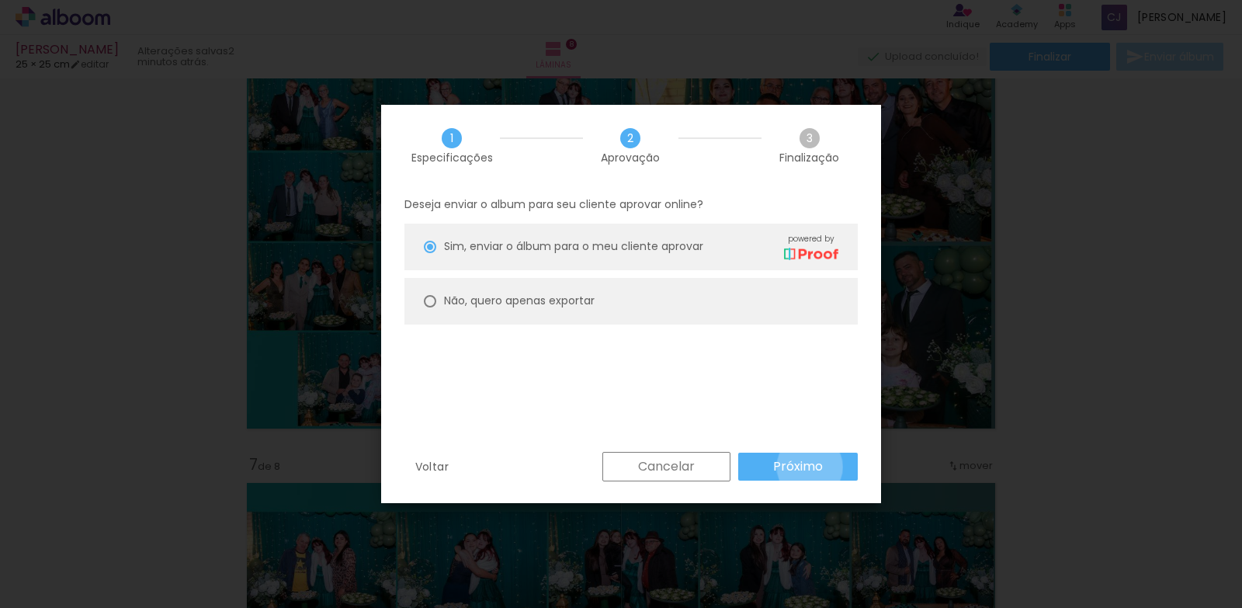
click at [0, 0] on slot "Próximo" at bounding box center [0, 0] width 0 height 0
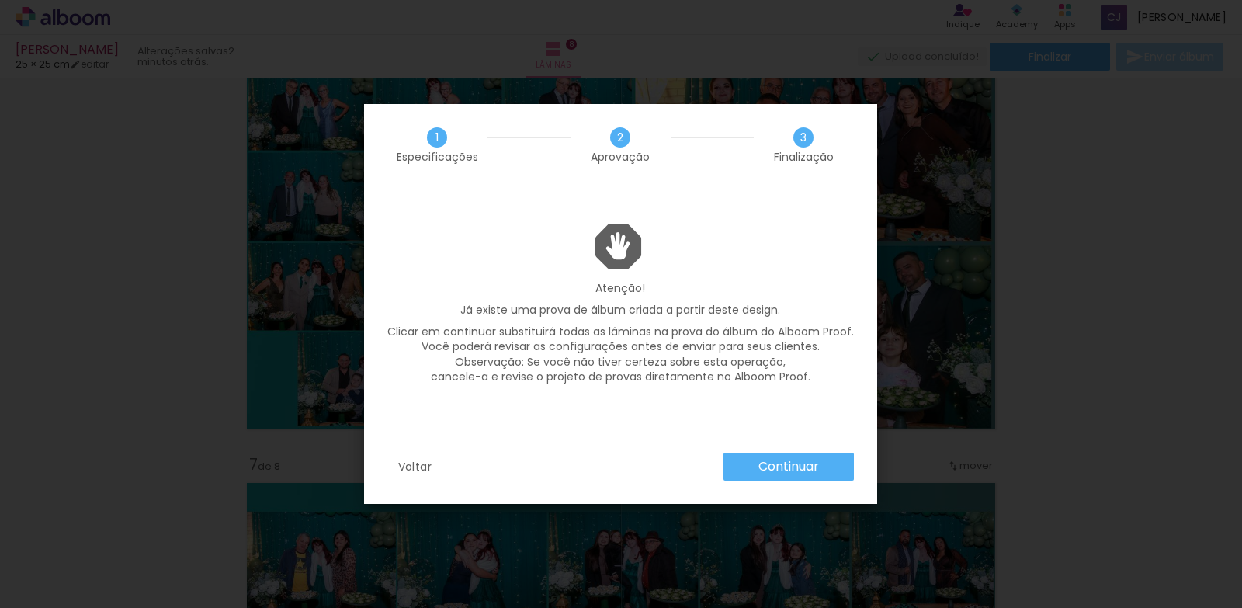
click at [0, 0] on slot "Continuar" at bounding box center [0, 0] width 0 height 0
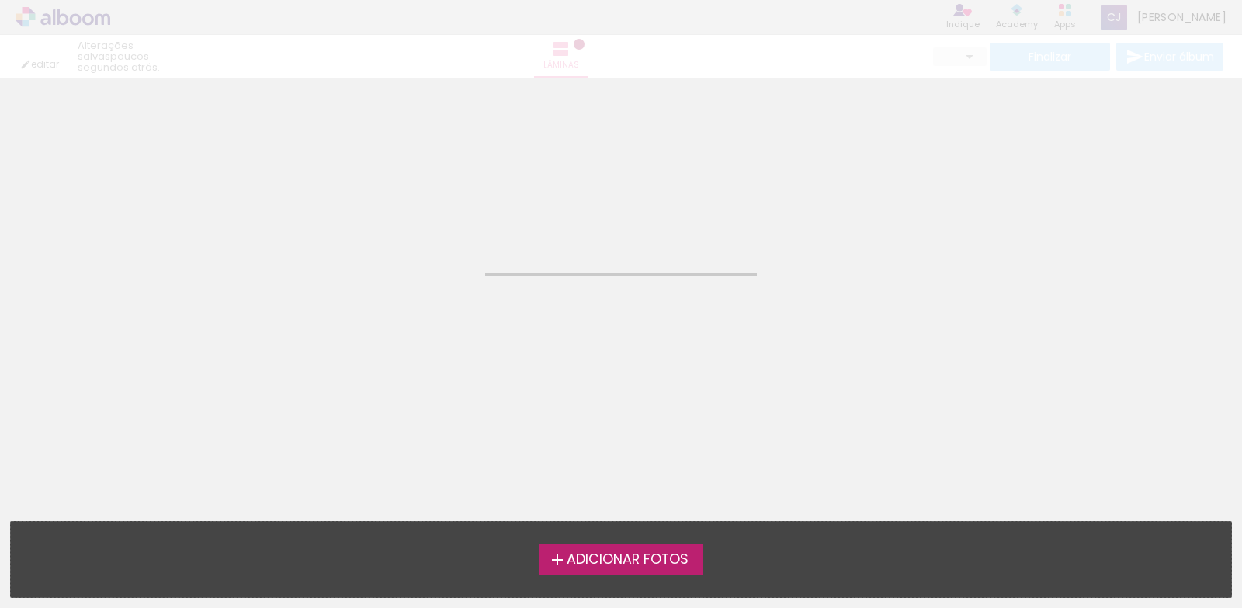
click at [1095, 175] on neon-animatable "Confirmar Cancelar" at bounding box center [621, 157] width 1242 height 158
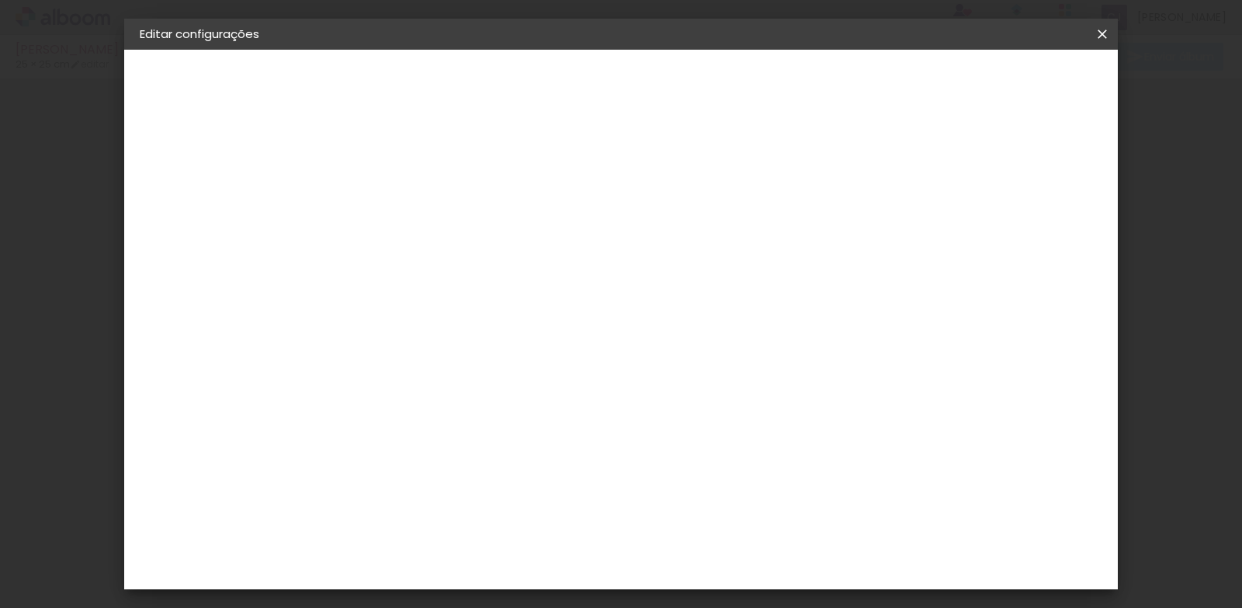
click at [1101, 36] on iron-icon at bounding box center [1102, 34] width 19 height 16
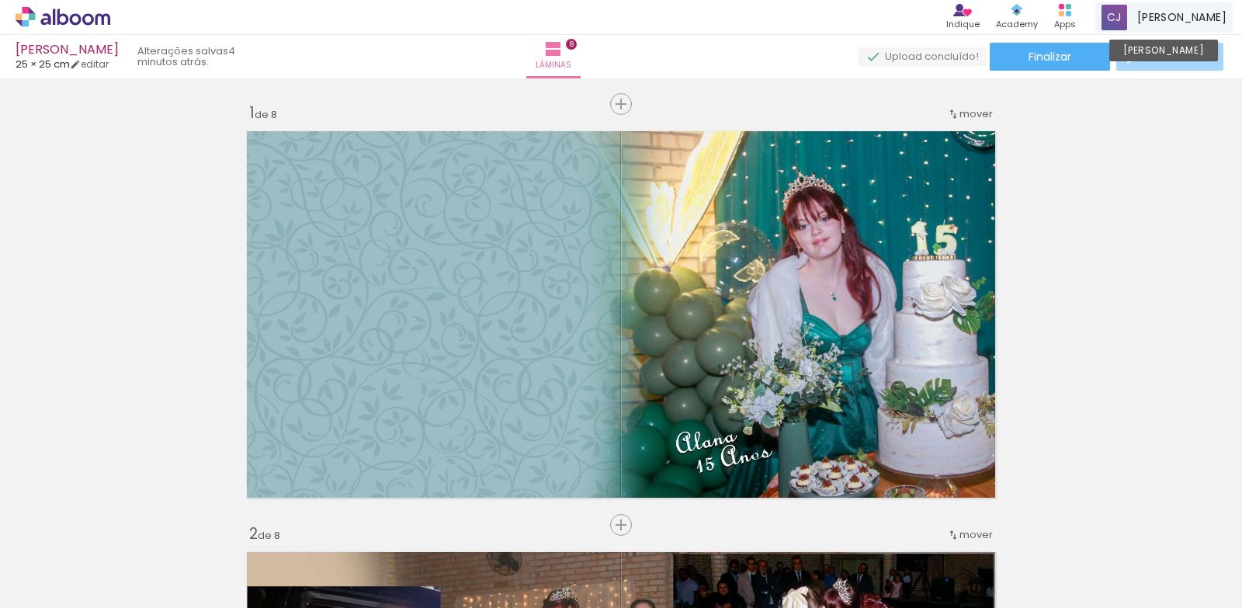
click at [1155, 18] on span "[PERSON_NAME]" at bounding box center [1181, 17] width 89 height 16
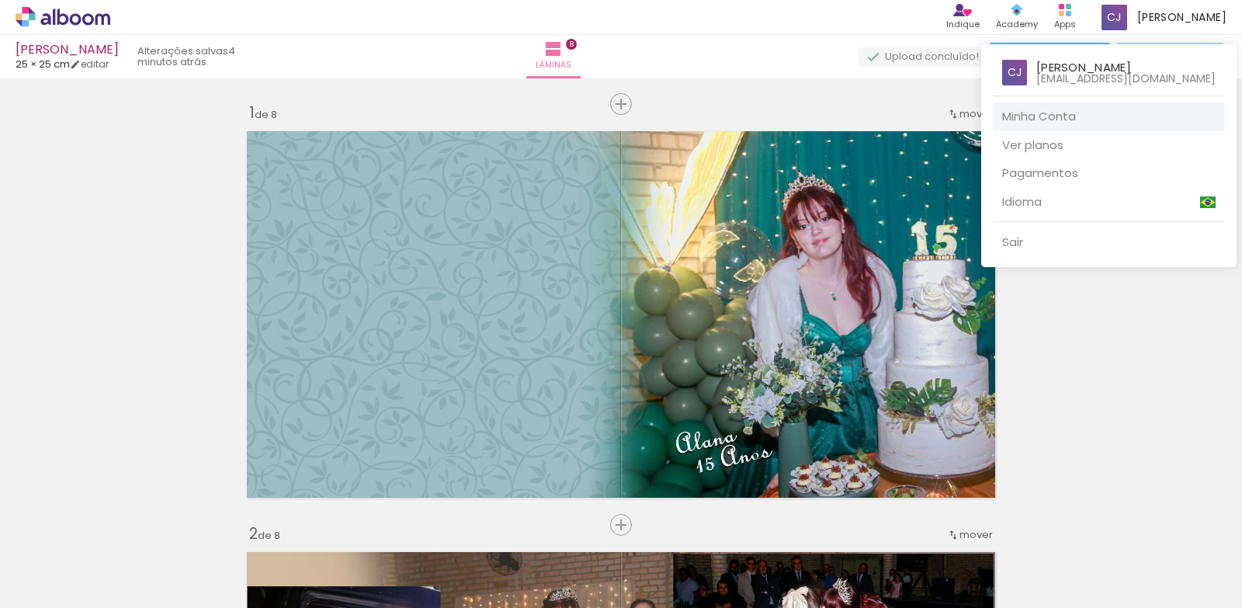
click at [1053, 116] on link "Minha Conta" at bounding box center [1109, 116] width 232 height 29
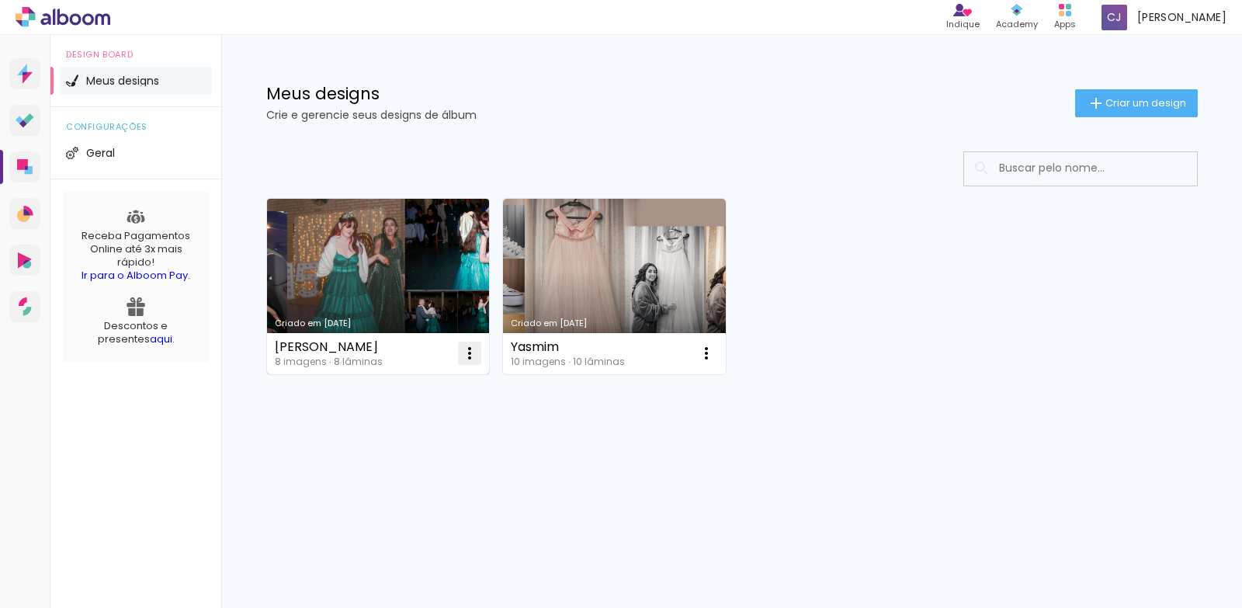
click at [471, 353] on iron-icon at bounding box center [469, 353] width 19 height 19
click at [386, 390] on span "Abrir" at bounding box center [378, 389] width 24 height 11
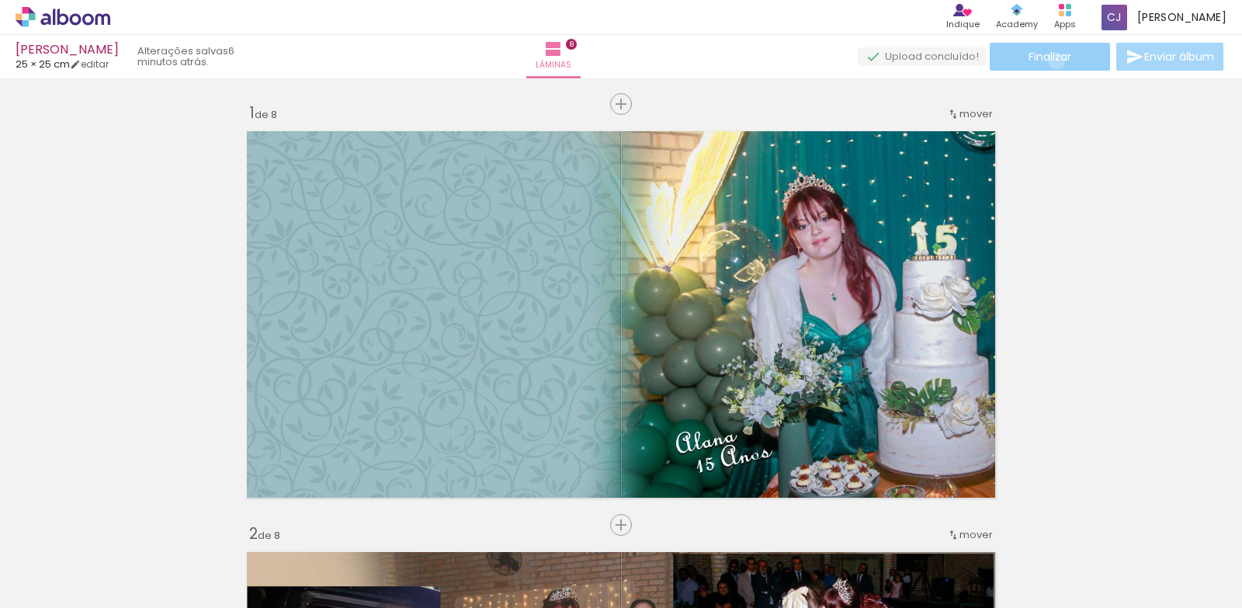
click at [1051, 61] on span "Finalizar" at bounding box center [1050, 56] width 43 height 11
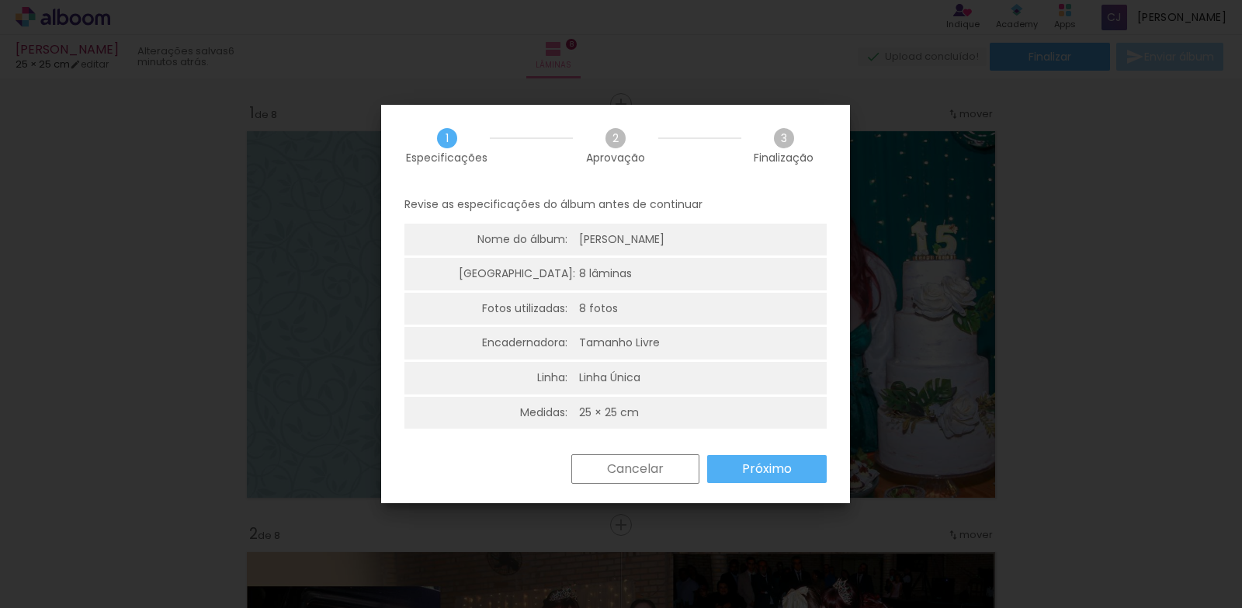
click at [0, 0] on slot "Próximo" at bounding box center [0, 0] width 0 height 0
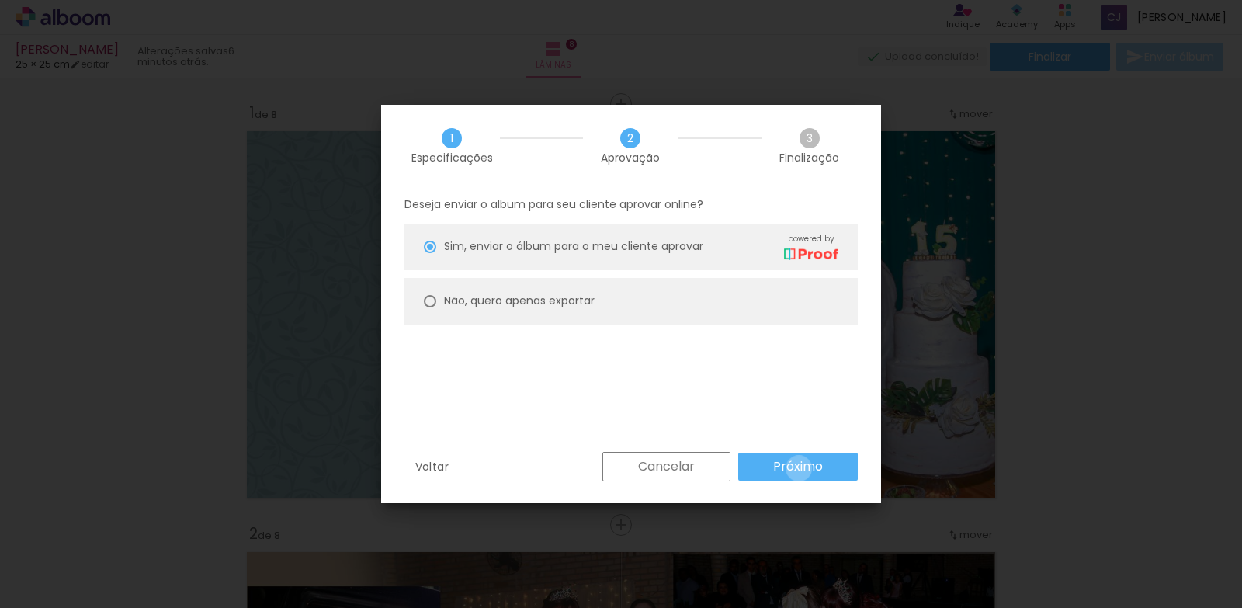
click at [0, 0] on slot "Próximo" at bounding box center [0, 0] width 0 height 0
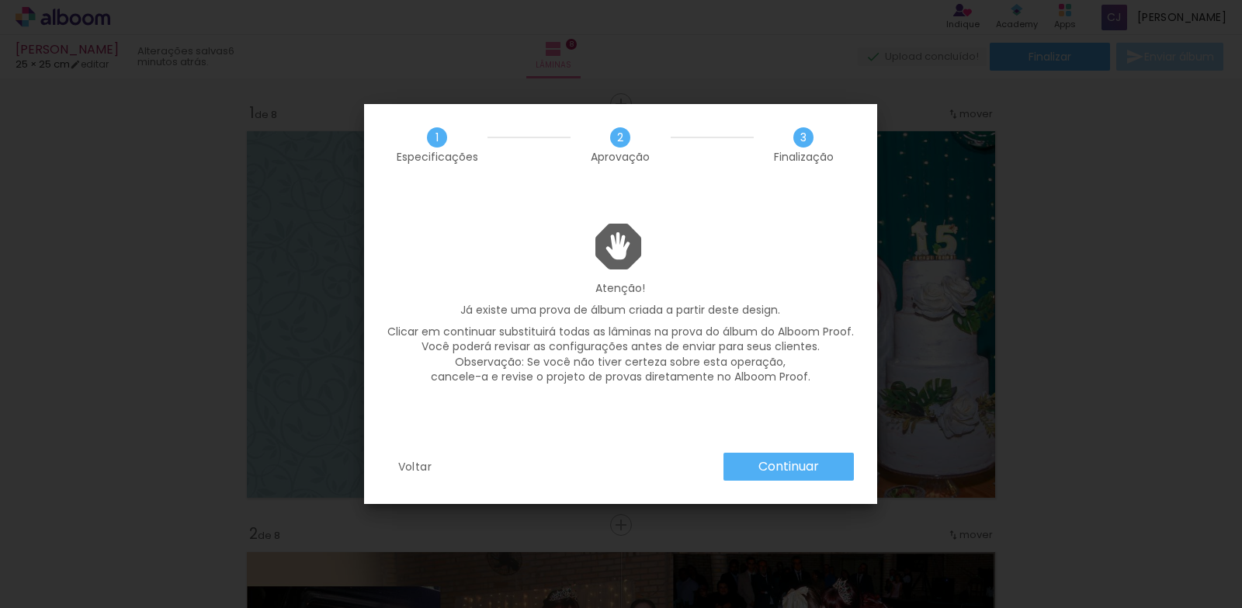
click at [794, 453] on paper-button "Continuar" at bounding box center [789, 467] width 130 height 28
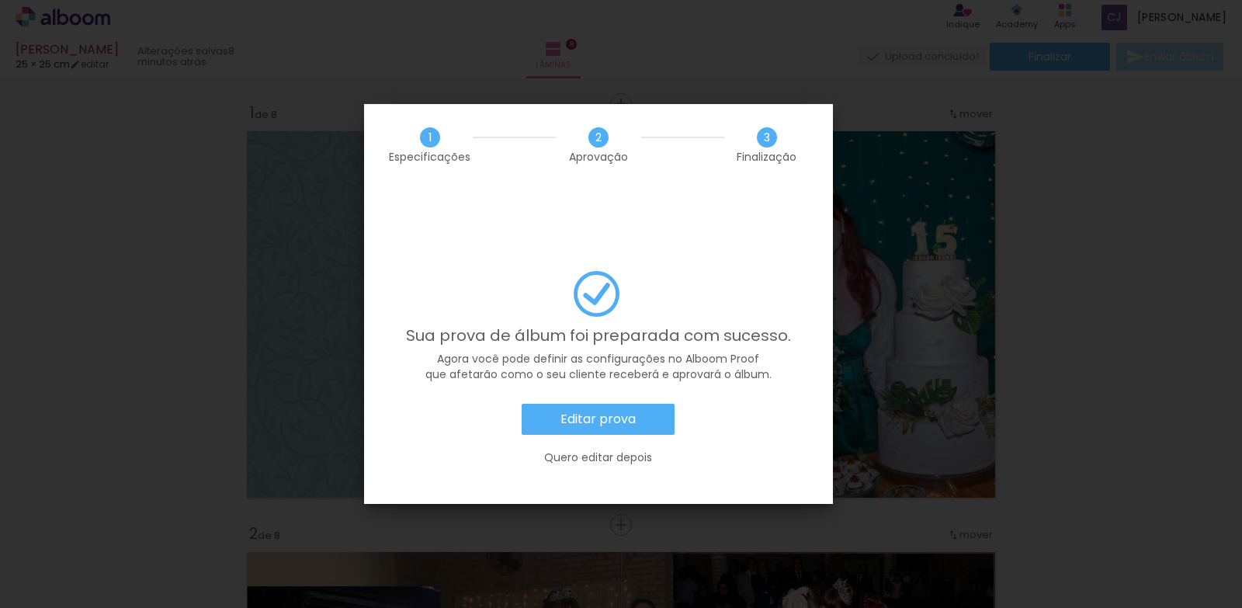
click at [0, 0] on slot "Editar prova" at bounding box center [0, 0] width 0 height 0
